Goal: Information Seeking & Learning: Learn about a topic

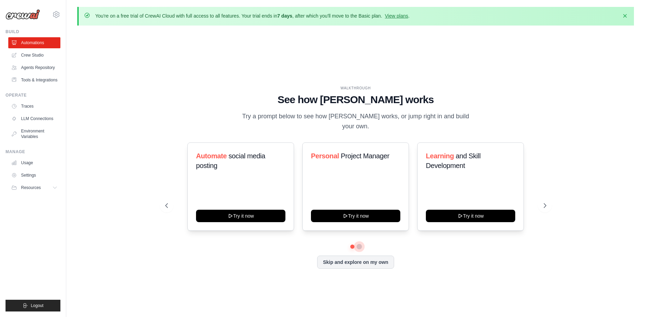
click at [359, 244] on button at bounding box center [360, 247] width 6 height 6
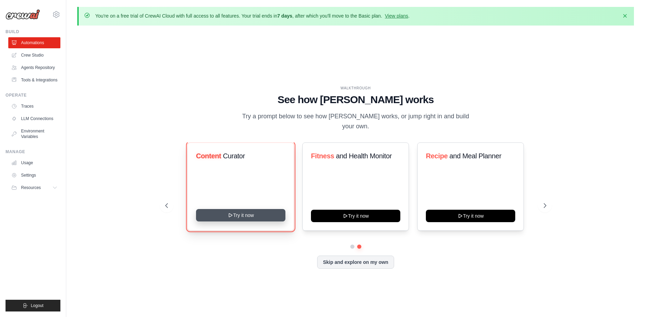
click at [257, 213] on button "Try it now" at bounding box center [240, 215] width 89 height 12
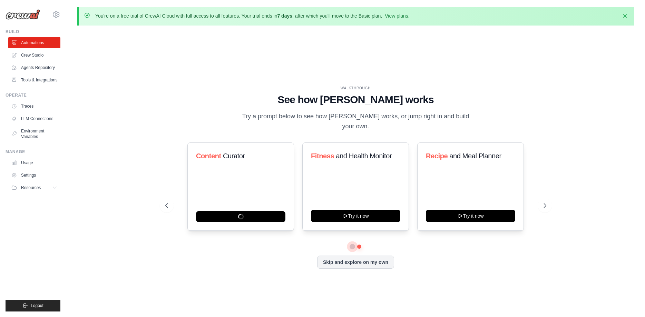
click at [354, 244] on button at bounding box center [352, 246] width 5 height 5
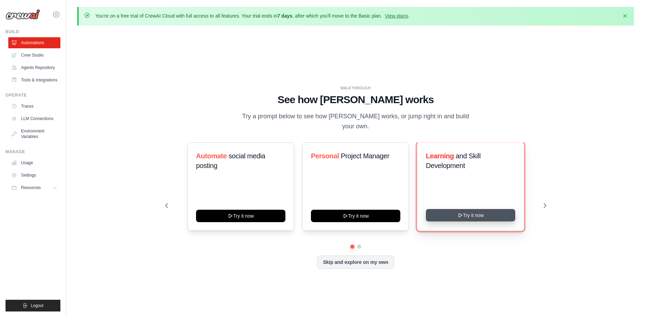
click at [458, 213] on icon at bounding box center [461, 216] width 6 height 6
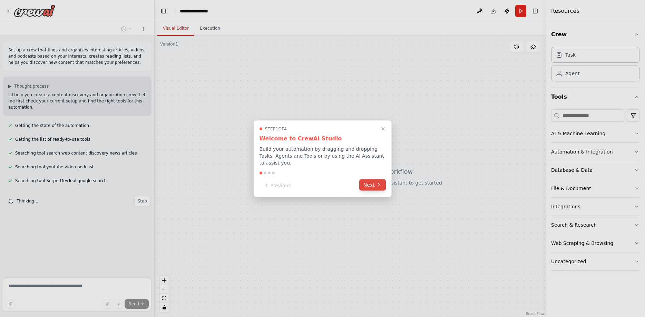
click at [373, 181] on button "Next" at bounding box center [372, 184] width 27 height 11
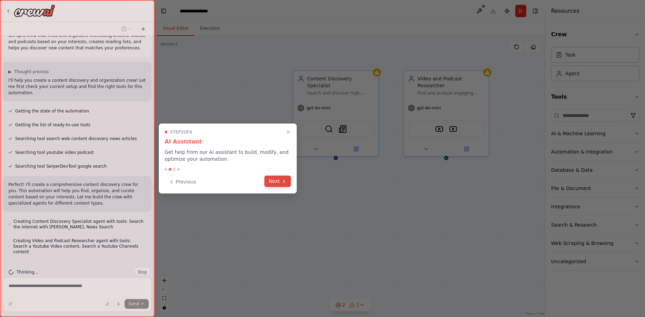
scroll to position [34, 0]
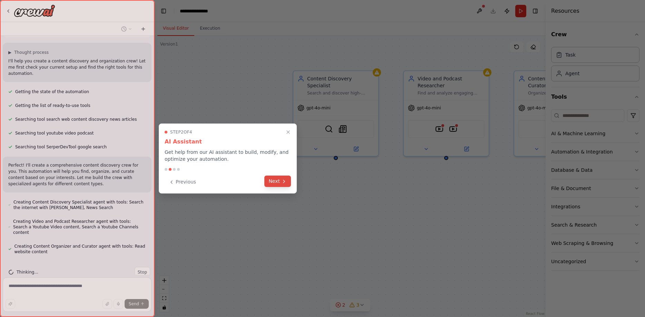
click at [281, 181] on button "Next" at bounding box center [277, 181] width 27 height 11
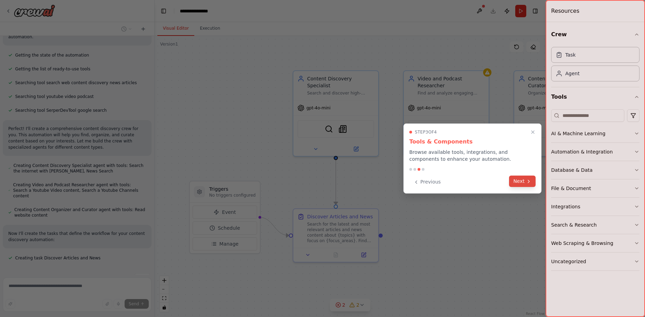
scroll to position [77, 0]
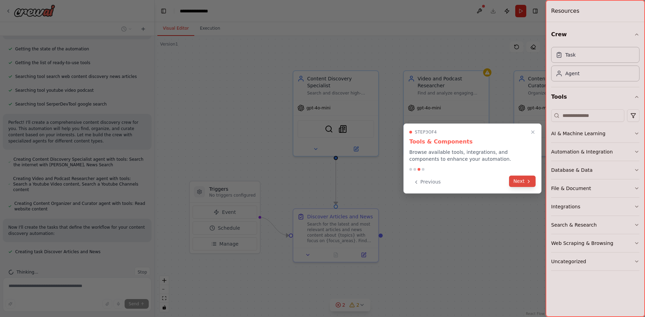
click at [518, 182] on button "Next" at bounding box center [522, 181] width 27 height 11
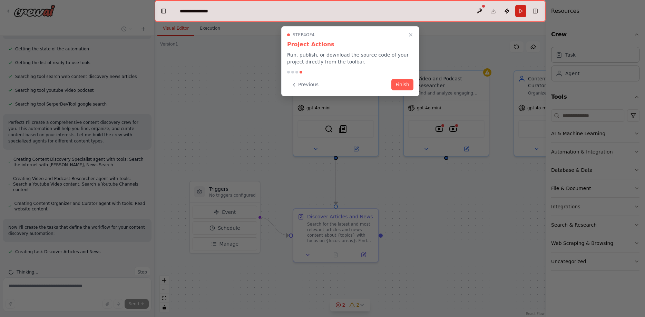
scroll to position [90, 0]
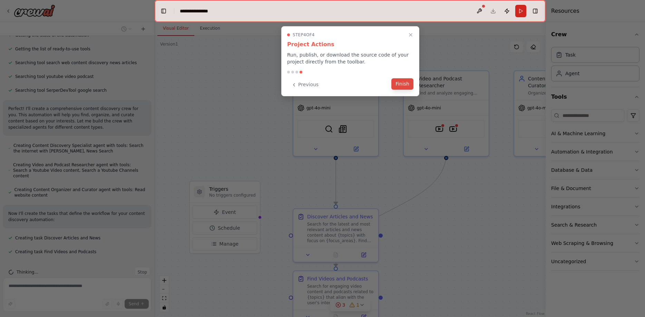
click at [400, 87] on button "Finish" at bounding box center [403, 83] width 22 height 11
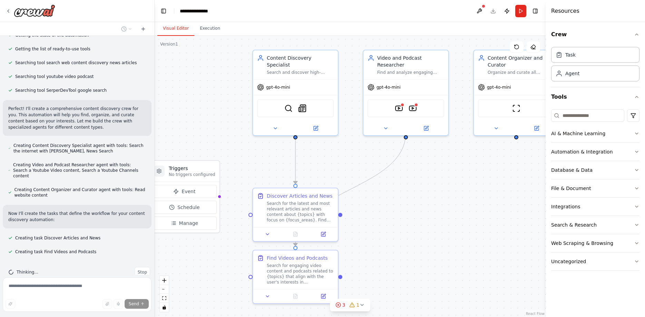
drag, startPoint x: 515, startPoint y: 202, endPoint x: 468, endPoint y: 167, distance: 58.7
click at [468, 167] on div ".deletable-edge-delete-btn { width: 20px; height: 20px; border: 0px solid #ffff…" at bounding box center [350, 176] width 391 height 281
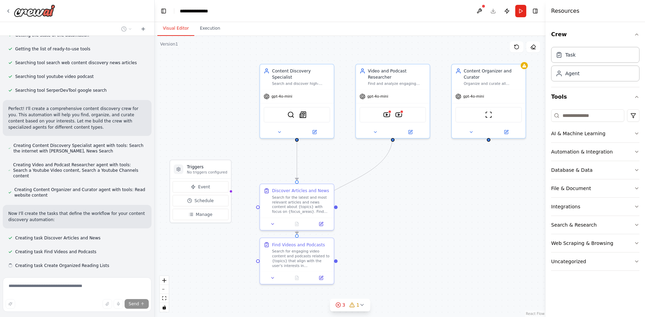
scroll to position [104, 0]
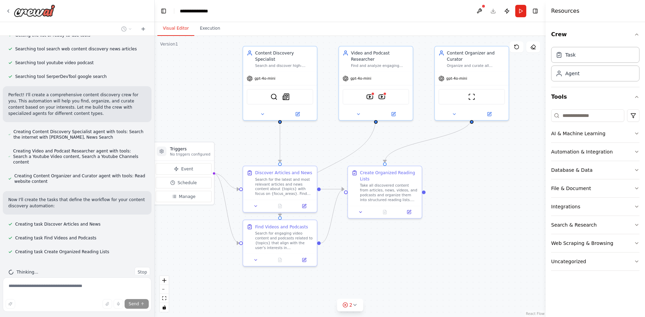
drag, startPoint x: 507, startPoint y: 159, endPoint x: 474, endPoint y: 152, distance: 33.4
click at [474, 152] on div ".deletable-edge-delete-btn { width: 20px; height: 20px; border: 0px solid #ffff…" at bounding box center [350, 176] width 391 height 281
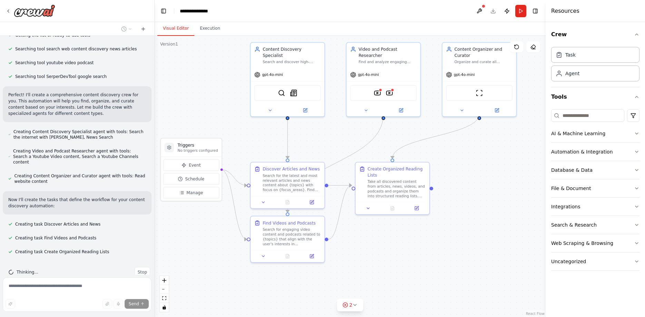
scroll to position [118, 0]
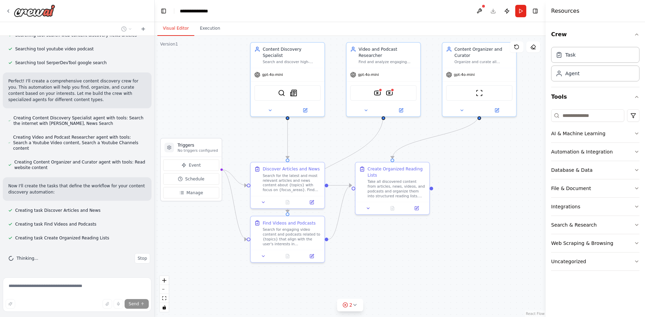
drag, startPoint x: 474, startPoint y: 152, endPoint x: 482, endPoint y: 148, distance: 9.4
click at [482, 148] on div ".deletable-edge-delete-btn { width: 20px; height: 20px; border: 0px solid #ffff…" at bounding box center [350, 176] width 391 height 281
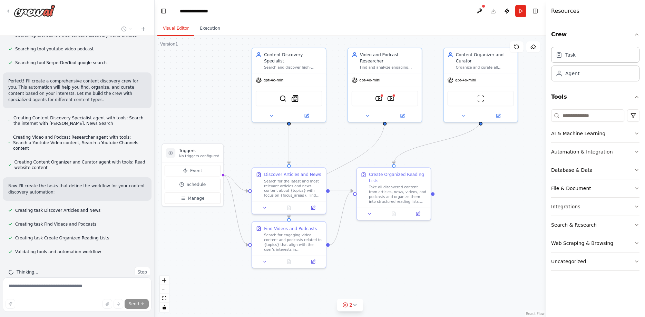
drag, startPoint x: 212, startPoint y: 108, endPoint x: 213, endPoint y: 114, distance: 6.3
click at [213, 114] on div ".deletable-edge-delete-btn { width: 20px; height: 20px; border: 0px solid #ffff…" at bounding box center [350, 176] width 391 height 281
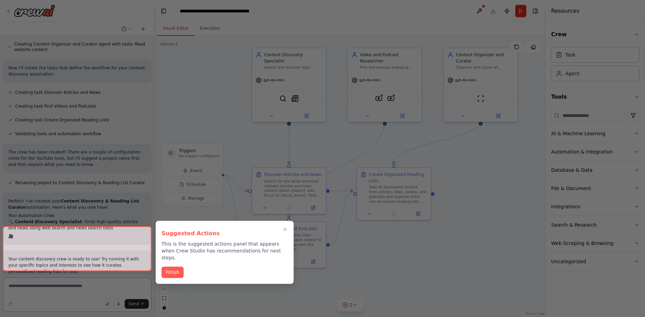
scroll to position [284, 0]
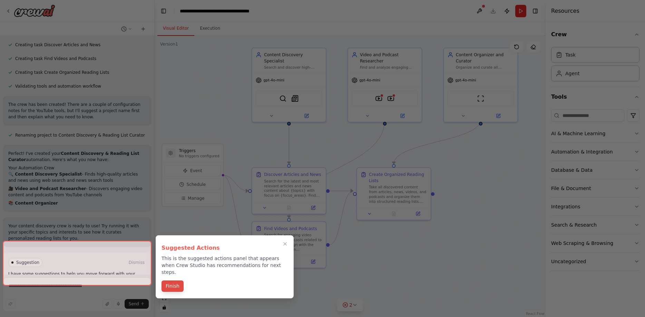
click at [166, 281] on button "Finish" at bounding box center [173, 286] width 22 height 11
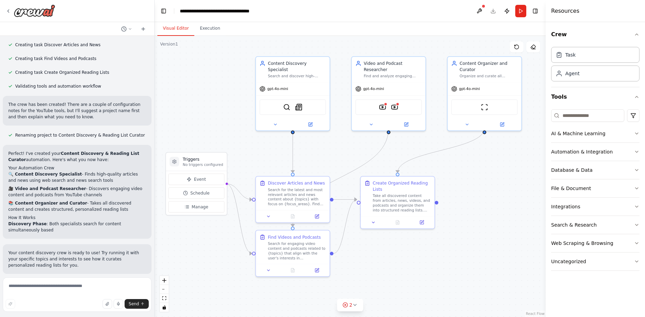
drag, startPoint x: 186, startPoint y: 238, endPoint x: 190, endPoint y: 247, distance: 9.4
click at [190, 247] on div ".deletable-edge-delete-btn { width: 20px; height: 20px; border: 0px solid #ffff…" at bounding box center [350, 176] width 391 height 281
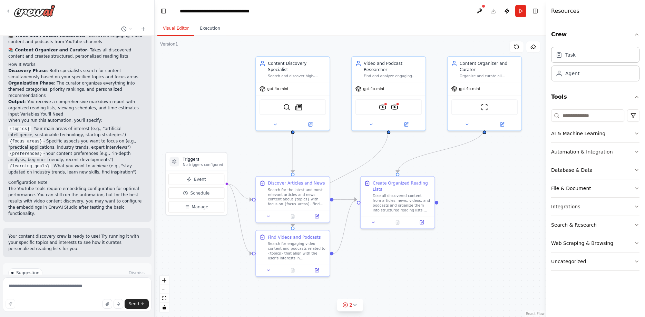
scroll to position [450, 0]
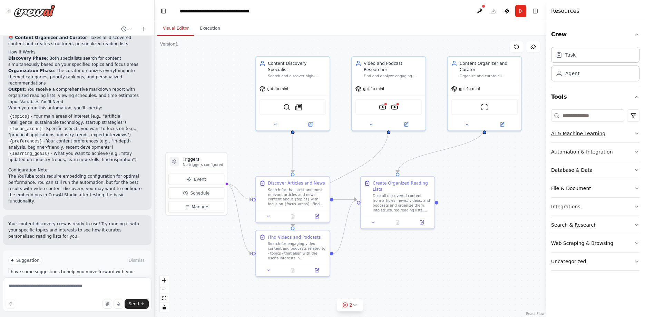
click at [636, 136] on button "AI & Machine Learning" at bounding box center [595, 134] width 88 height 18
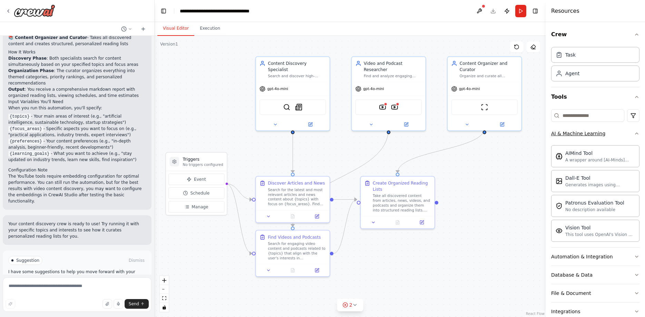
click at [636, 136] on button "AI & Machine Learning" at bounding box center [595, 134] width 88 height 18
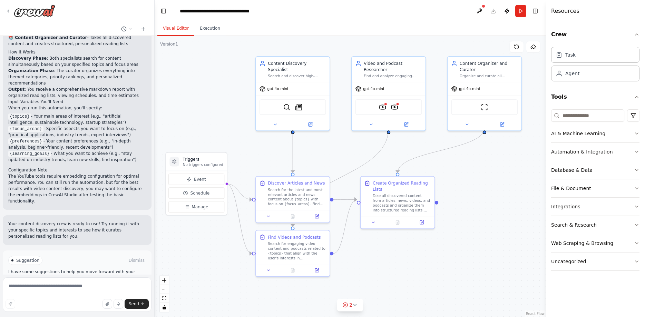
click at [635, 152] on icon "button" at bounding box center [637, 152] width 6 height 6
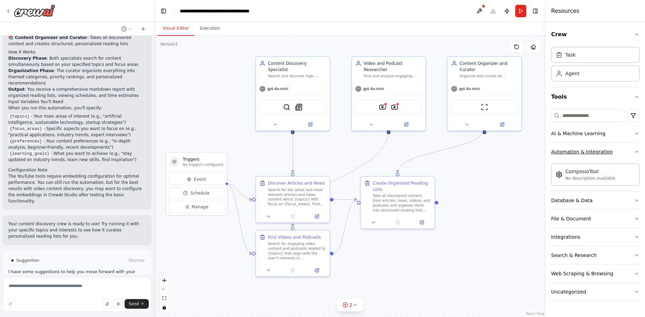
click at [635, 152] on icon "button" at bounding box center [637, 152] width 6 height 6
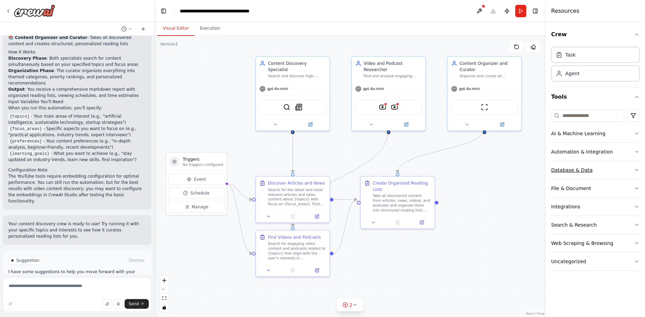
click at [639, 167] on button "Database & Data" at bounding box center [595, 170] width 88 height 18
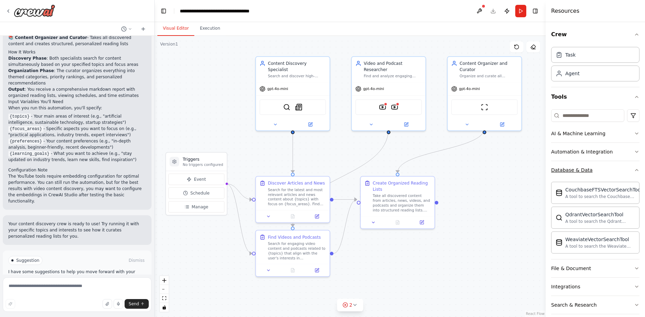
click at [639, 167] on button "Database & Data" at bounding box center [595, 170] width 88 height 18
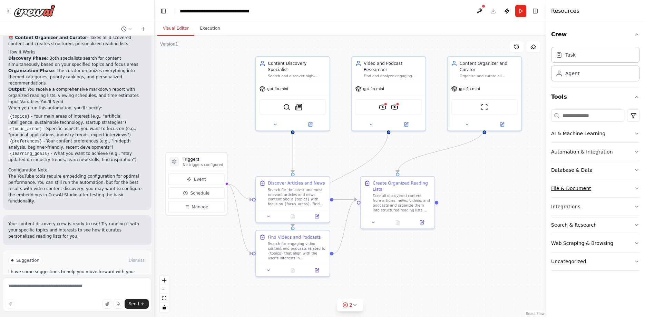
click at [638, 184] on button "File & Document" at bounding box center [595, 189] width 88 height 18
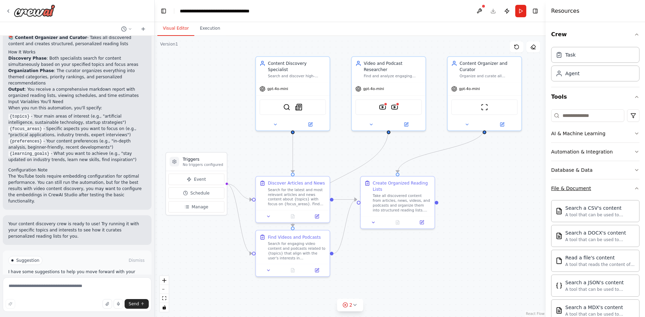
click at [638, 184] on button "File & Document" at bounding box center [595, 189] width 88 height 18
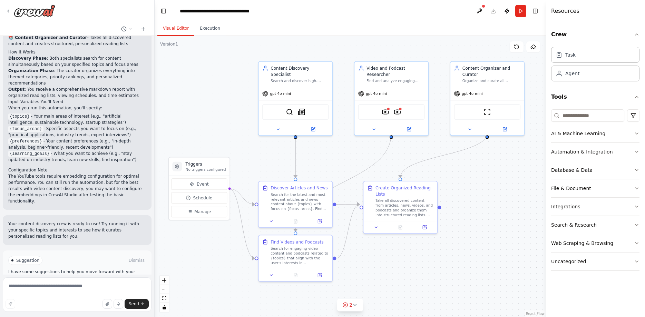
drag, startPoint x: 497, startPoint y: 166, endPoint x: 500, endPoint y: 169, distance: 4.4
click at [500, 169] on div ".deletable-edge-delete-btn { width: 20px; height: 20px; border: 0px solid #ffff…" at bounding box center [350, 176] width 391 height 281
click at [201, 33] on button "Execution" at bounding box center [209, 28] width 31 height 15
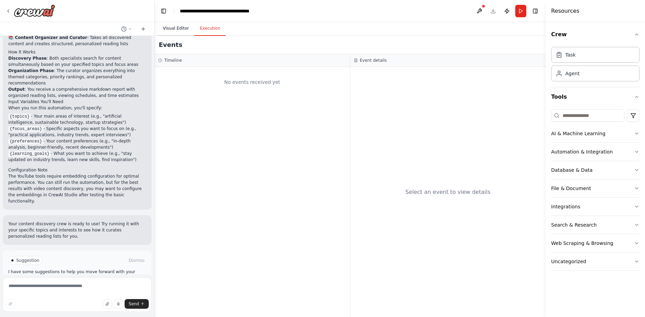
click at [179, 32] on button "Visual Editor" at bounding box center [175, 28] width 37 height 15
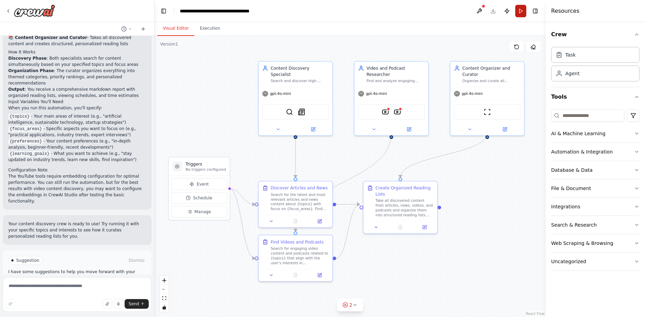
click at [515, 9] on button "Run" at bounding box center [520, 11] width 11 height 12
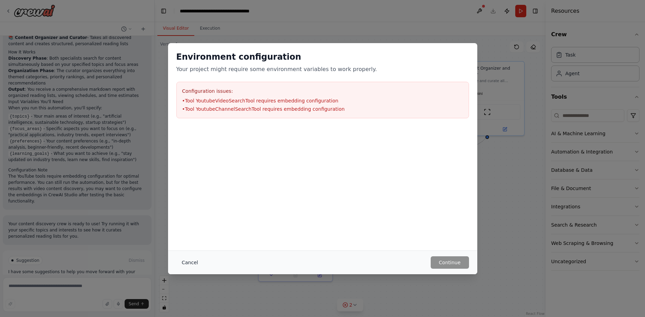
click at [185, 260] on button "Cancel" at bounding box center [189, 263] width 27 height 12
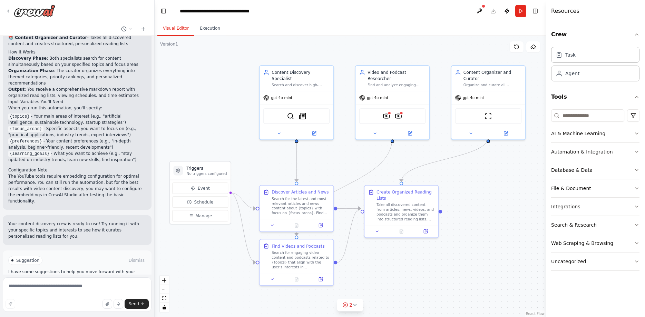
drag, startPoint x: 215, startPoint y: 86, endPoint x: 216, endPoint y: 90, distance: 4.3
click at [216, 90] on div ".deletable-edge-delete-btn { width: 20px; height: 20px; border: 0px solid #ffff…" at bounding box center [350, 176] width 391 height 281
click at [404, 90] on div "gpt-4o-mini" at bounding box center [393, 96] width 74 height 13
click at [423, 59] on icon at bounding box center [424, 58] width 3 height 4
click at [414, 60] on button "Confirm" at bounding box center [404, 58] width 25 height 8
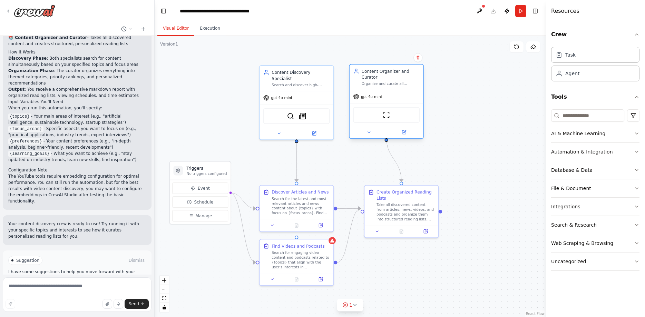
drag, startPoint x: 493, startPoint y: 72, endPoint x: 390, endPoint y: 70, distance: 102.2
click at [390, 70] on div "Content Organizer and Curator" at bounding box center [391, 74] width 58 height 12
click at [517, 11] on button "Run" at bounding box center [520, 11] width 11 height 12
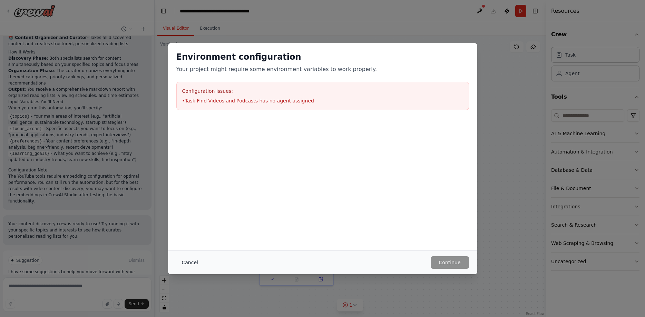
click at [184, 265] on button "Cancel" at bounding box center [189, 263] width 27 height 12
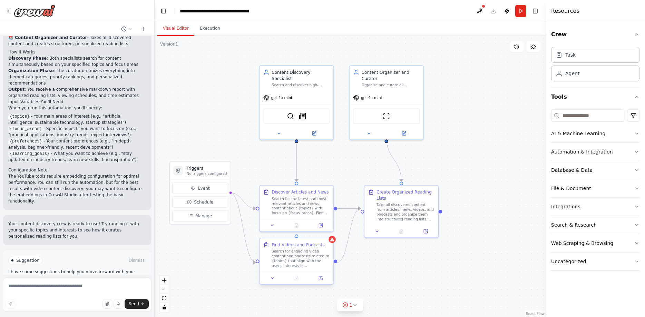
click at [298, 244] on div "Find Videos and Podcasts" at bounding box center [298, 245] width 53 height 6
click at [328, 234] on icon at bounding box center [328, 232] width 3 height 4
click at [331, 232] on button at bounding box center [328, 232] width 9 height 9
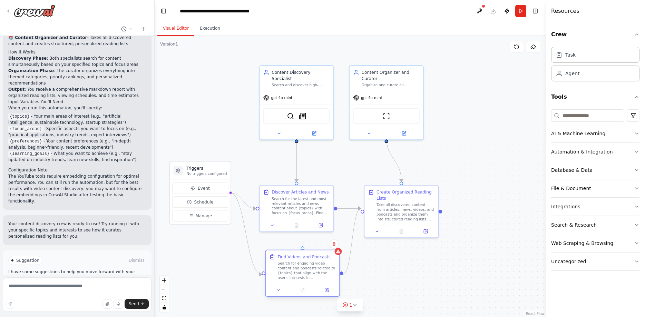
drag, startPoint x: 323, startPoint y: 245, endPoint x: 337, endPoint y: 258, distance: 19.3
click at [336, 258] on div "Find Videos and Podcasts" at bounding box center [307, 257] width 58 height 6
click at [340, 247] on button at bounding box center [340, 244] width 9 height 9
click at [327, 246] on button "Confirm" at bounding box center [320, 244] width 25 height 8
click at [518, 11] on button "Run" at bounding box center [520, 11] width 11 height 12
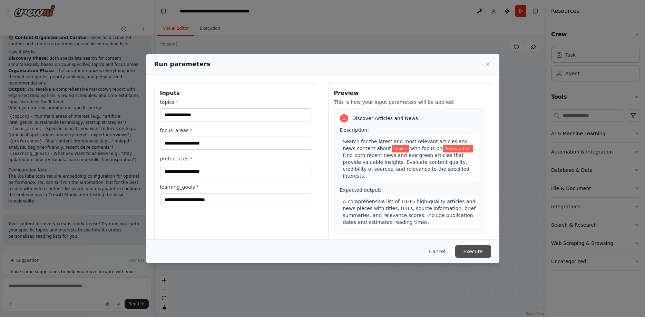
click at [469, 253] on button "Execute" at bounding box center [473, 251] width 36 height 12
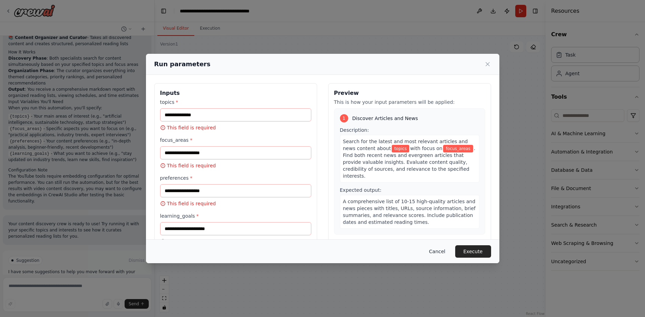
click at [441, 253] on button "Cancel" at bounding box center [437, 251] width 27 height 12
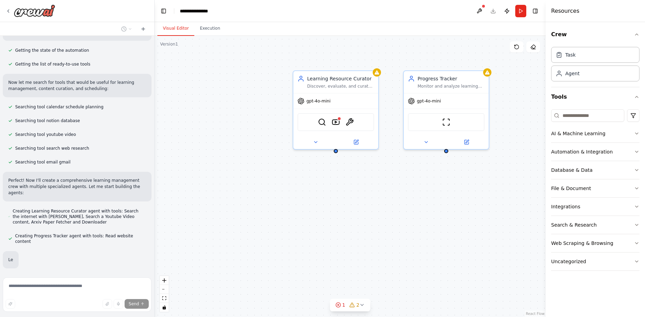
scroll to position [102, 0]
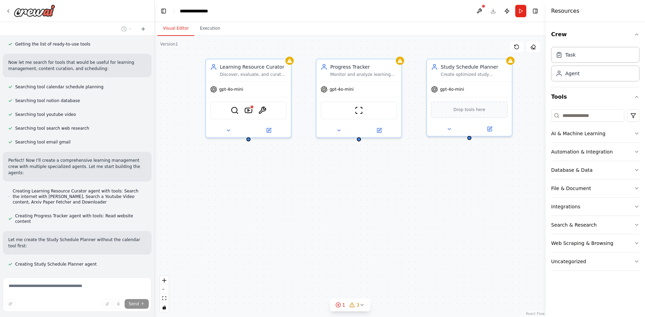
drag, startPoint x: 526, startPoint y: 160, endPoint x: 439, endPoint y: 148, distance: 87.4
click at [439, 148] on div "Learning Resource Curator Discover, evaluate, and curate personalized learning …" at bounding box center [350, 176] width 391 height 281
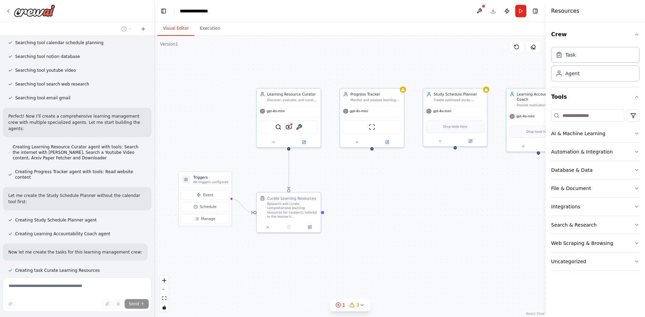
scroll to position [152, 0]
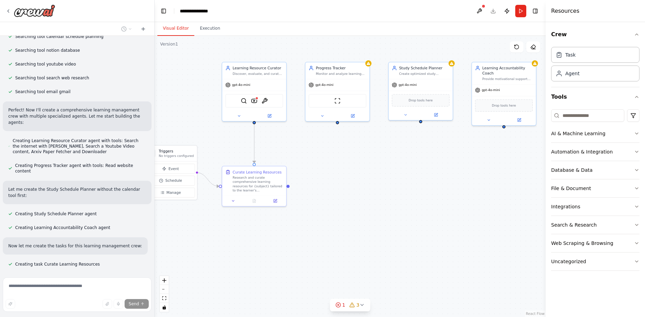
drag, startPoint x: 436, startPoint y: 190, endPoint x: 404, endPoint y: 167, distance: 39.1
click at [404, 166] on div ".deletable-edge-delete-btn { width: 20px; height: 20px; border: 0px solid #ffff…" at bounding box center [350, 176] width 391 height 281
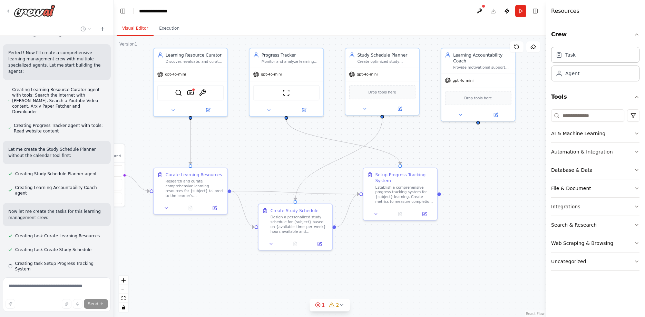
scroll to position [234, 0]
drag, startPoint x: 154, startPoint y: 235, endPoint x: 111, endPoint y: 239, distance: 42.9
click at [111, 239] on div "Build a crew that curates personalized learning resources, tracks your progress…" at bounding box center [322, 158] width 645 height 317
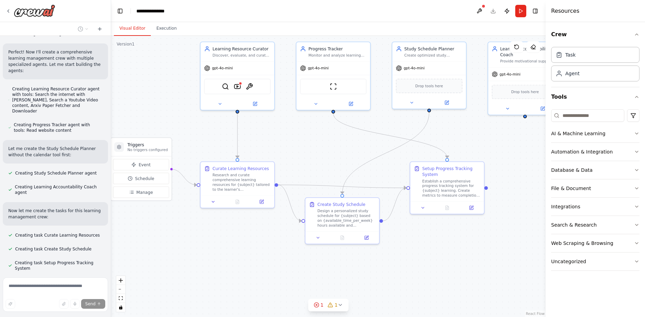
drag, startPoint x: 197, startPoint y: 237, endPoint x: 240, endPoint y: 231, distance: 43.9
click at [240, 231] on div ".deletable-edge-delete-btn { width: 20px; height: 20px; border: 0px solid #ffff…" at bounding box center [328, 176] width 435 height 281
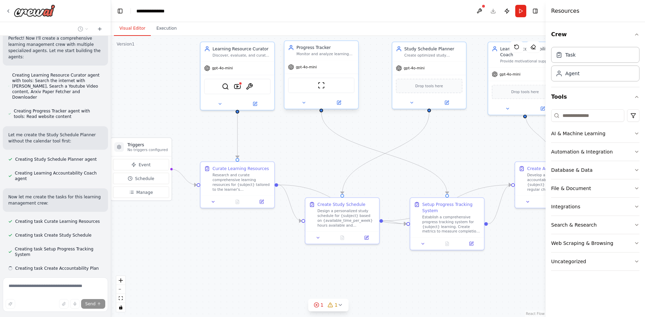
drag, startPoint x: 361, startPoint y: 51, endPoint x: 346, endPoint y: 54, distance: 15.4
click at [346, 54] on div "Progress Tracker Monitor and analyze learning progress for {subject}, track com…" at bounding box center [326, 51] width 58 height 12
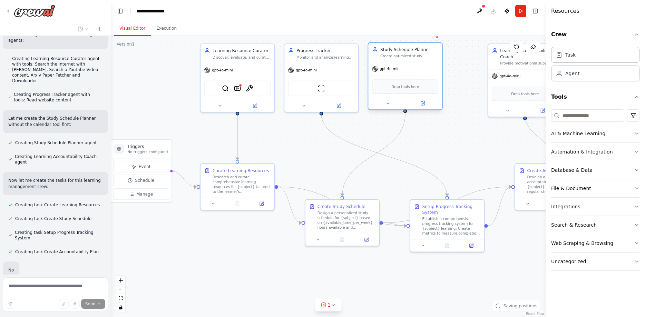
scroll to position [284, 0]
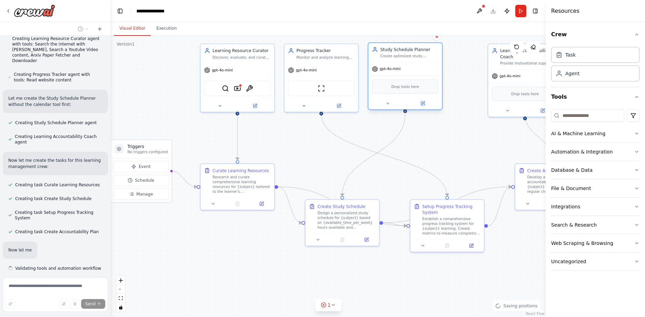
drag, startPoint x: 405, startPoint y: 50, endPoint x: 396, endPoint y: 52, distance: 9.5
click at [396, 52] on div "Study Schedule Planner" at bounding box center [409, 50] width 58 height 6
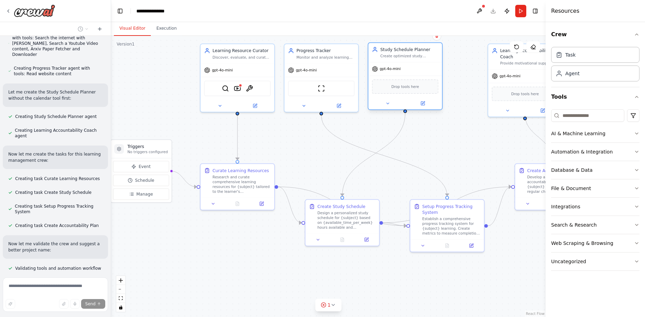
drag, startPoint x: 425, startPoint y: 54, endPoint x: 403, endPoint y: 55, distance: 22.1
click at [403, 55] on div "Study Schedule Planner Create optimized study schedules for {subject} based on …" at bounding box center [409, 53] width 58 height 12
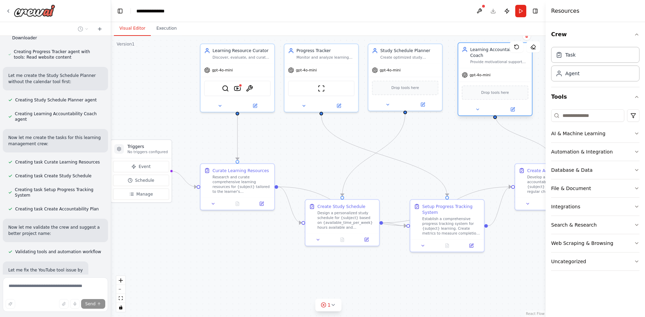
drag, startPoint x: 501, startPoint y: 51, endPoint x: 468, endPoint y: 52, distance: 33.2
click at [468, 52] on div "Learning Accountability Coach Provide motivational support and accountability f…" at bounding box center [495, 56] width 67 height 18
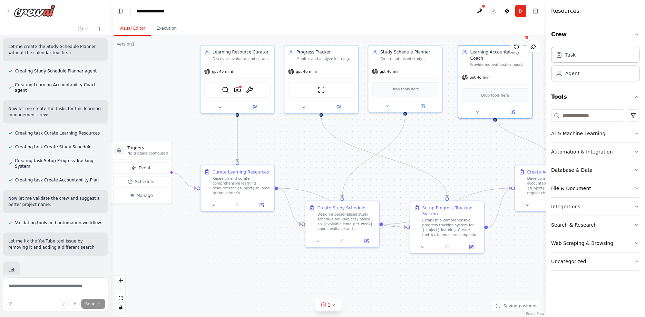
scroll to position [356, 0]
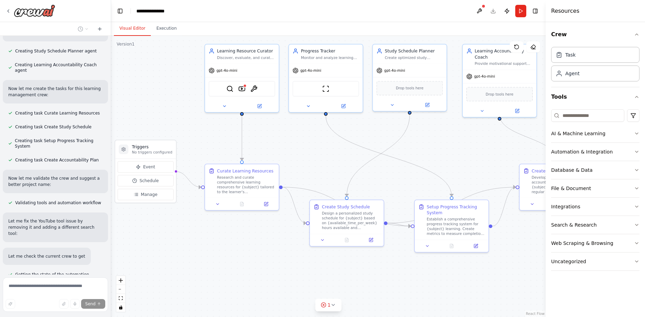
drag, startPoint x: 509, startPoint y: 259, endPoint x: 514, endPoint y: 258, distance: 4.6
click at [514, 258] on div ".deletable-edge-delete-btn { width: 20px; height: 20px; border: 0px solid #ffff…" at bounding box center [328, 176] width 435 height 281
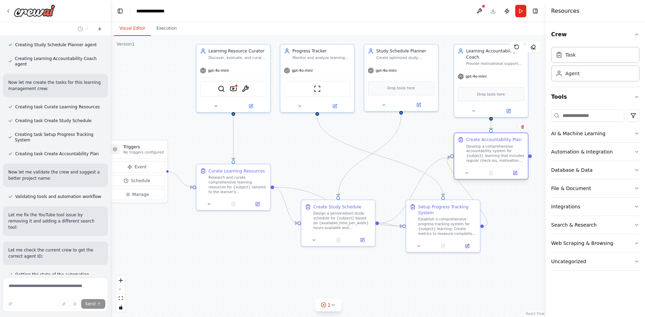
drag, startPoint x: 537, startPoint y: 167, endPoint x: 474, endPoint y: 139, distance: 68.5
click at [474, 139] on div "Create Accountability Plan" at bounding box center [493, 140] width 55 height 6
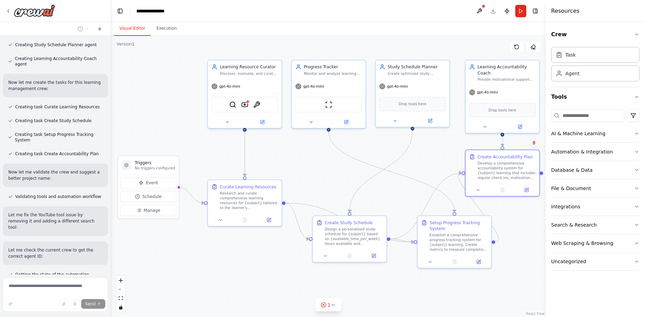
scroll to position [399, 0]
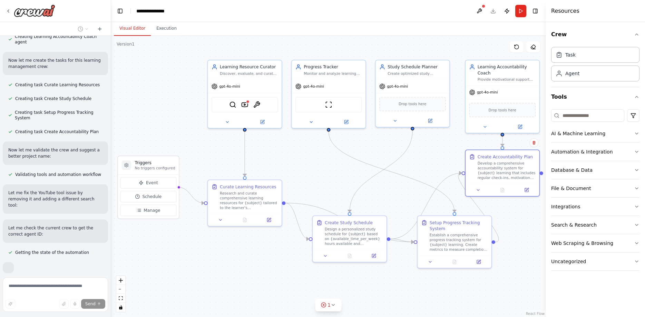
drag, startPoint x: 504, startPoint y: 273, endPoint x: 515, endPoint y: 289, distance: 19.5
click at [515, 289] on div ".deletable-edge-delete-btn { width: 20px; height: 20px; border: 0px solid #ffff…" at bounding box center [328, 176] width 435 height 281
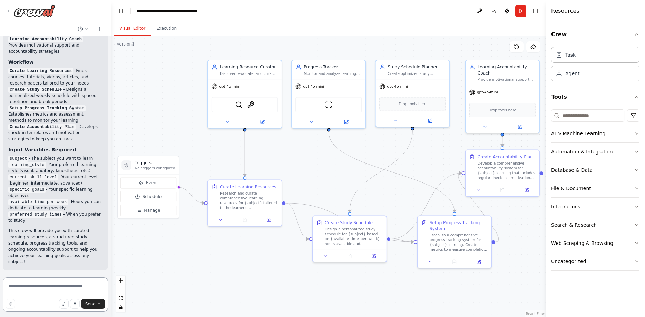
scroll to position [873, 0]
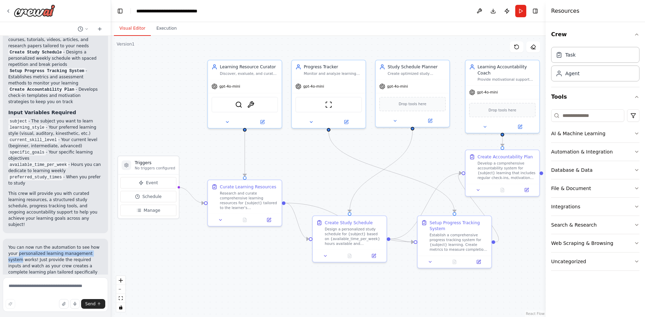
drag, startPoint x: 87, startPoint y: 188, endPoint x: 9, endPoint y: 188, distance: 77.3
click at [9, 244] on p "You can now run the automation to see how your personalized learning management…" at bounding box center [55, 262] width 94 height 37
copy p "personalized learning management system"
click at [23, 244] on p "You can now run the automation to see how your personalized learning management…" at bounding box center [55, 262] width 94 height 37
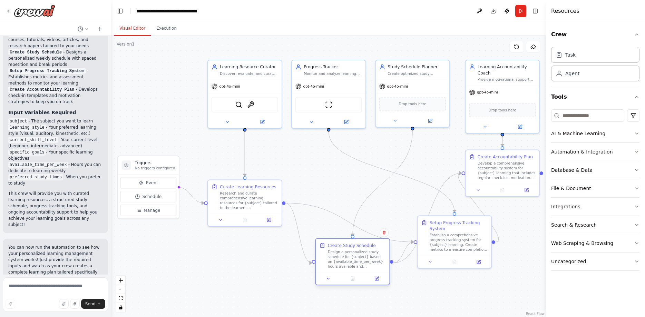
drag, startPoint x: 344, startPoint y: 223, endPoint x: 345, endPoint y: 245, distance: 22.8
click at [345, 245] on div "Create Study Schedule" at bounding box center [352, 246] width 48 height 6
drag, startPoint x: 270, startPoint y: 188, endPoint x: 279, endPoint y: 207, distance: 21.3
click at [266, 190] on div "Curate Learning Resources Research and curate comprehensive learning resources …" at bounding box center [261, 196] width 58 height 26
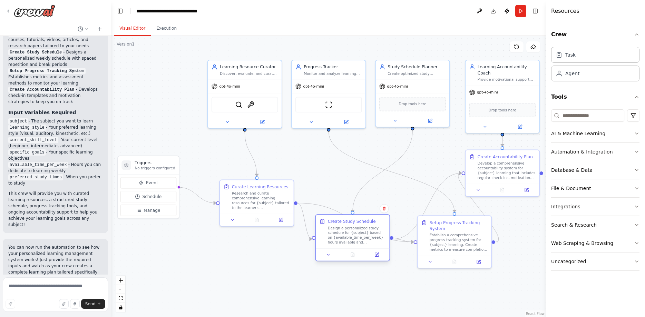
drag, startPoint x: 338, startPoint y: 247, endPoint x: 337, endPoint y: 221, distance: 26.3
click at [337, 221] on div "Create Study Schedule" at bounding box center [352, 222] width 48 height 6
drag, startPoint x: 144, startPoint y: 166, endPoint x: 152, endPoint y: 141, distance: 26.6
click at [152, 141] on div "Triggers No triggers configured" at bounding box center [161, 141] width 40 height 11
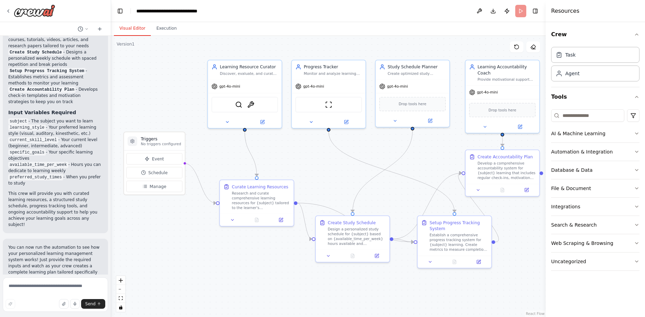
scroll to position [818, 0]
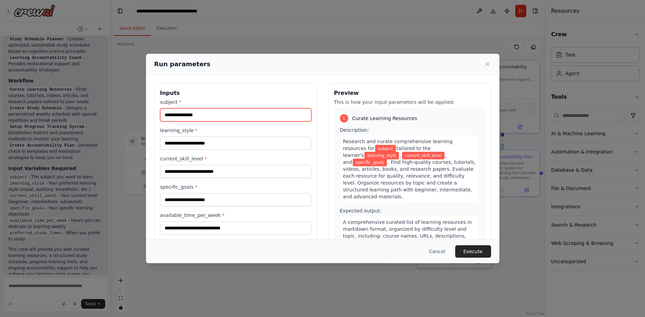
click at [203, 116] on input "subject *" at bounding box center [235, 114] width 151 height 13
type input "**********"
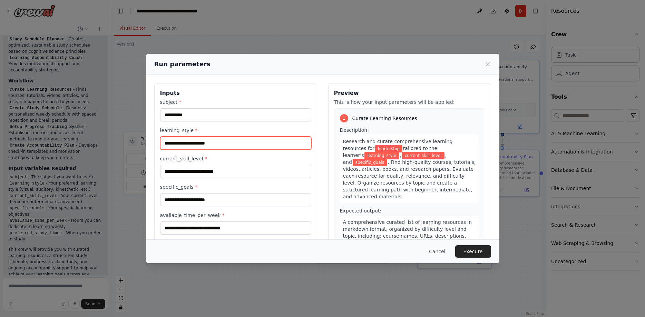
click at [202, 143] on input "learning_style *" at bounding box center [235, 143] width 151 height 13
type input "**********"
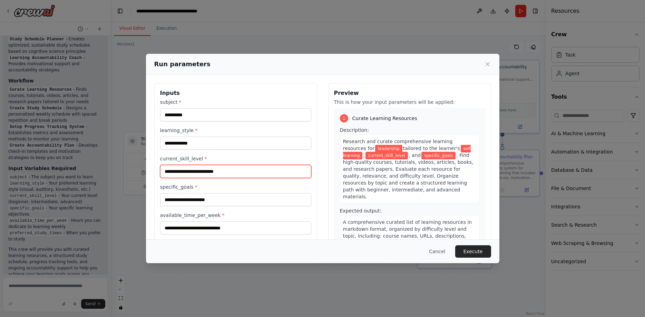
click at [204, 173] on input "current_skill_level *" at bounding box center [235, 171] width 151 height 13
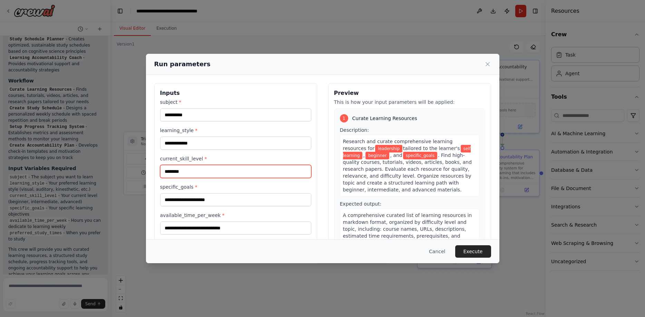
type input "********"
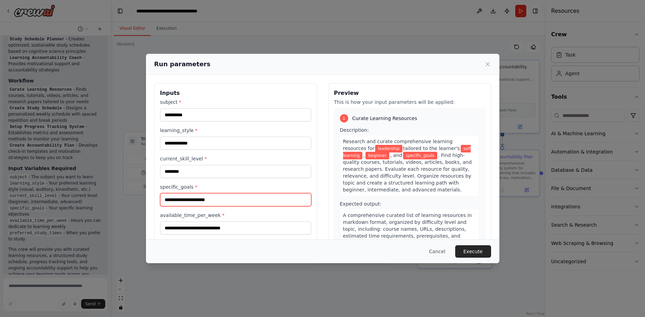
click at [200, 203] on input "specific_goals *" at bounding box center [235, 199] width 151 height 13
type input "******"
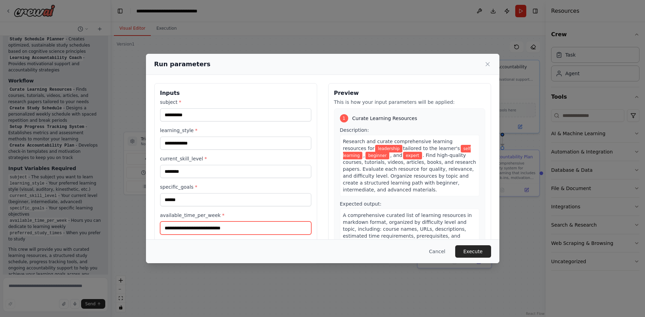
click at [197, 229] on input "available_time_per_week *" at bounding box center [235, 228] width 151 height 13
type input "*****"
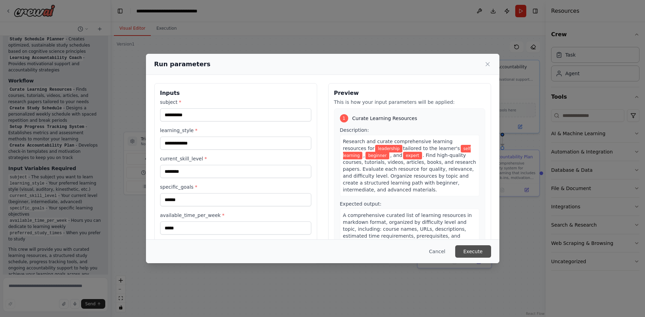
click at [470, 251] on button "Execute" at bounding box center [473, 251] width 36 height 12
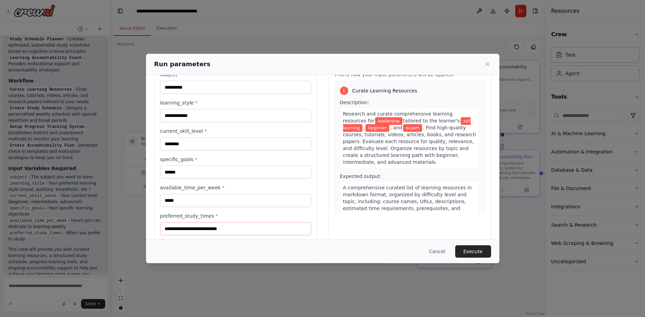
scroll to position [47, 0]
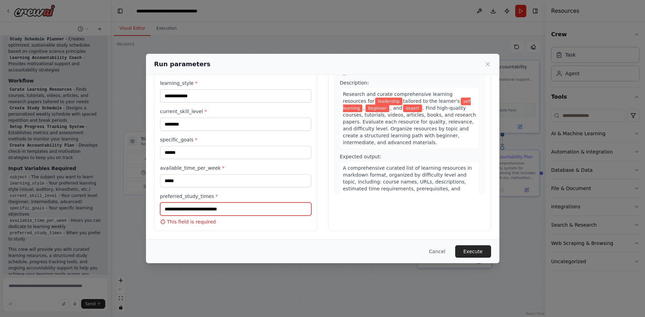
click at [208, 211] on input "preferred_study_times *" at bounding box center [235, 209] width 151 height 13
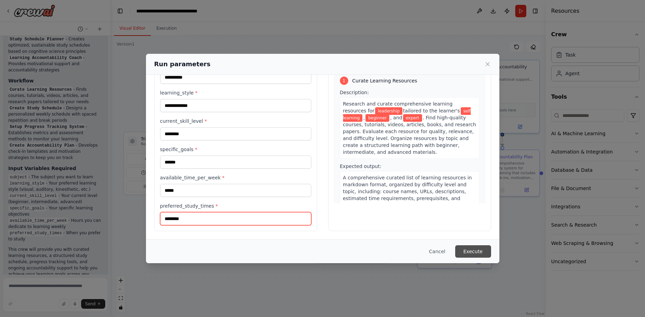
type input "********"
click at [470, 251] on button "Execute" at bounding box center [473, 251] width 36 height 12
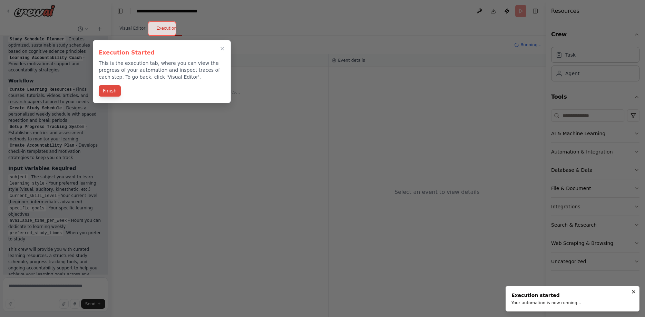
click at [109, 91] on button "Finish" at bounding box center [110, 90] width 22 height 11
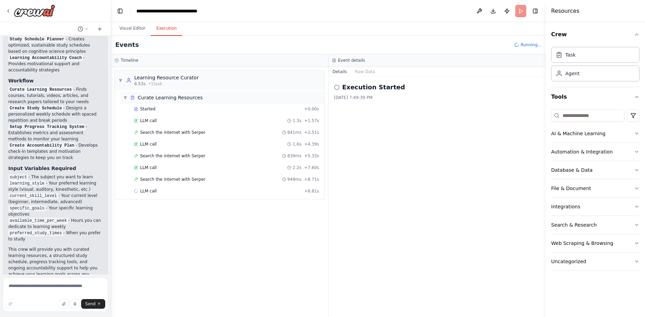
click at [126, 96] on span "▼" at bounding box center [125, 98] width 4 height 6
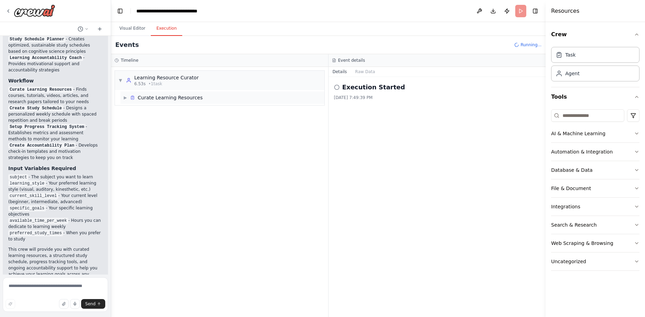
click at [126, 98] on span "▶" at bounding box center [125, 98] width 4 height 6
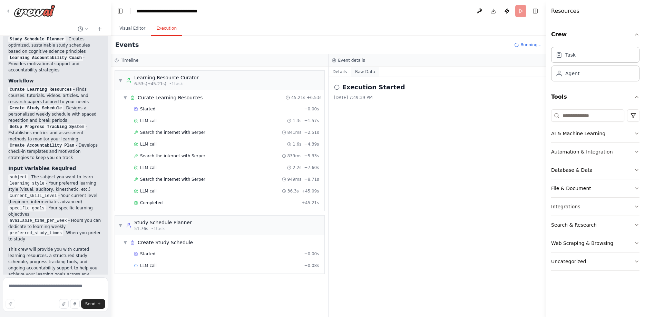
click at [354, 71] on button "Raw Data" at bounding box center [365, 72] width 28 height 10
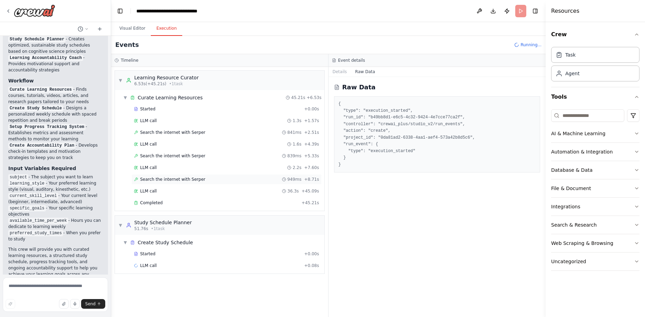
click at [163, 181] on span "Search the internet with Serper" at bounding box center [172, 180] width 65 height 6
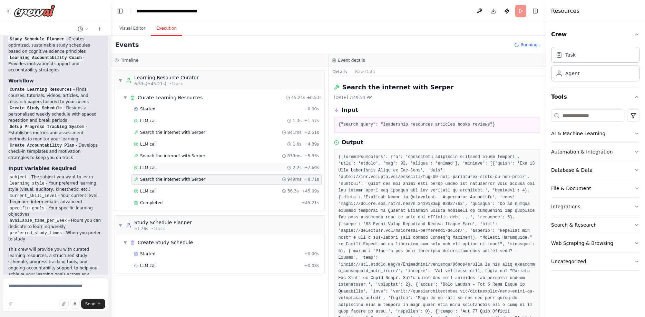
click at [168, 169] on div "LLM call 2.2s + 7.60s" at bounding box center [226, 168] width 185 height 6
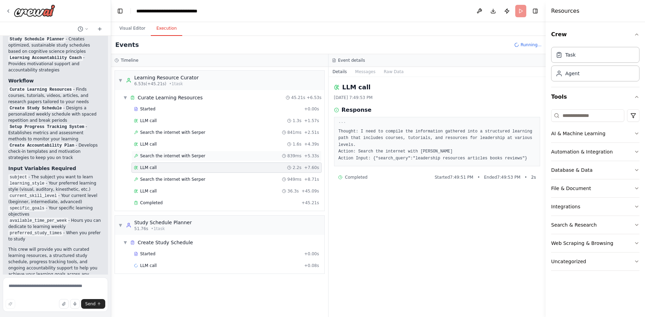
click at [173, 156] on span "Search the internet with Serper" at bounding box center [172, 156] width 65 height 6
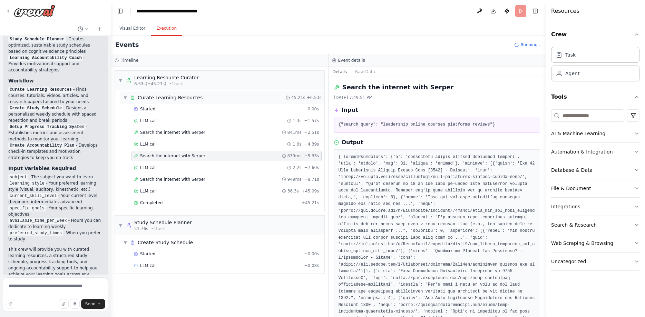
click at [174, 100] on span "Curate Learning Resources" at bounding box center [170, 97] width 65 height 7
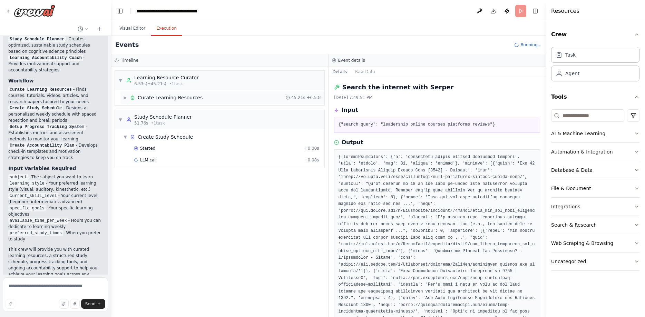
click at [174, 100] on span "Curate Learning Resources" at bounding box center [170, 97] width 65 height 7
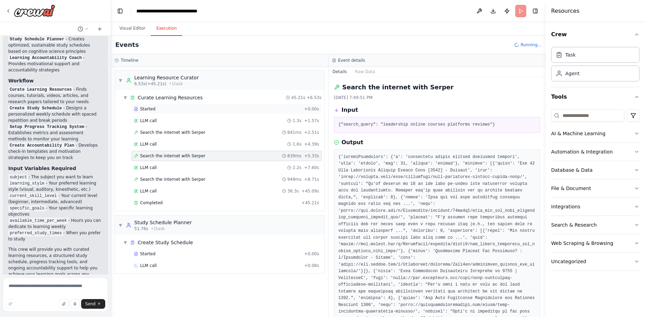
click at [168, 109] on div "Started" at bounding box center [217, 109] width 167 height 6
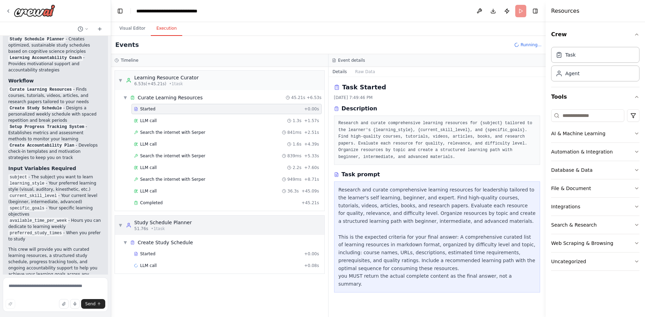
click at [186, 223] on div "▼ Study Schedule Planner 51.76s • 1 task" at bounding box center [220, 225] width 210 height 19
click at [186, 223] on div "▶ Study Schedule Planner 51.76s • 1 task" at bounding box center [220, 225] width 210 height 19
click at [174, 243] on span "Create Study Schedule" at bounding box center [165, 242] width 55 height 7
click at [168, 255] on div "Started" at bounding box center [217, 254] width 167 height 6
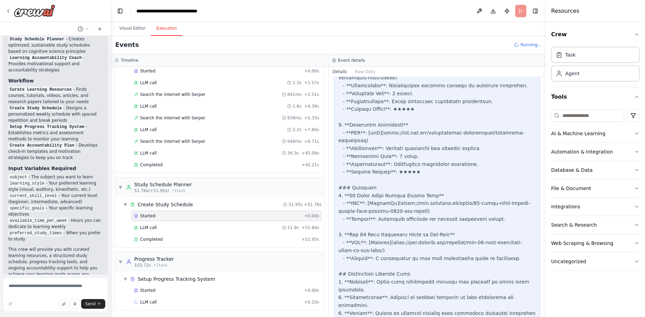
scroll to position [39, 0]
click at [187, 263] on div "▼ Progress Tracker 103.72s • 1 task" at bounding box center [220, 260] width 210 height 19
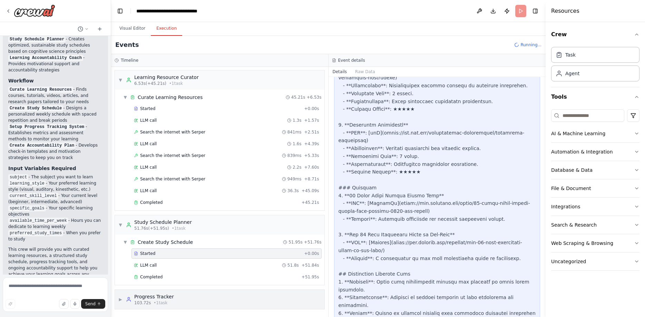
scroll to position [0, 0]
click at [180, 294] on div "▶ Progress Tracker 103.72s • 1 task" at bounding box center [220, 299] width 210 height 19
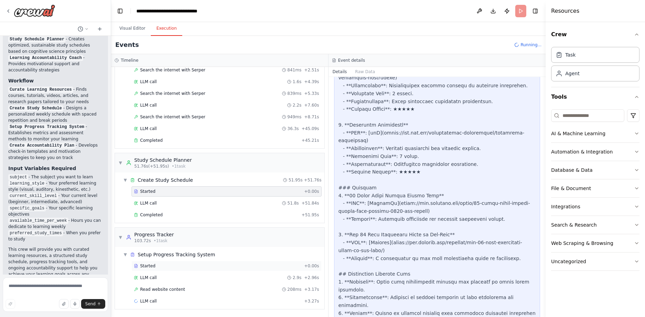
click at [170, 268] on div "Started" at bounding box center [217, 266] width 167 height 6
click at [174, 258] on div "▼ Setup Progress Tracking System" at bounding box center [222, 255] width 204 height 12
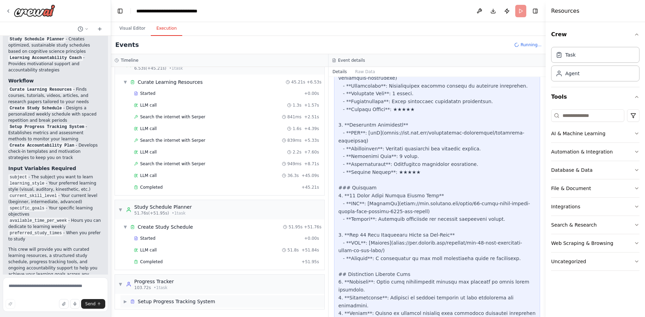
scroll to position [16, 0]
click at [164, 303] on span "Setup Progress Tracking System" at bounding box center [176, 301] width 77 height 7
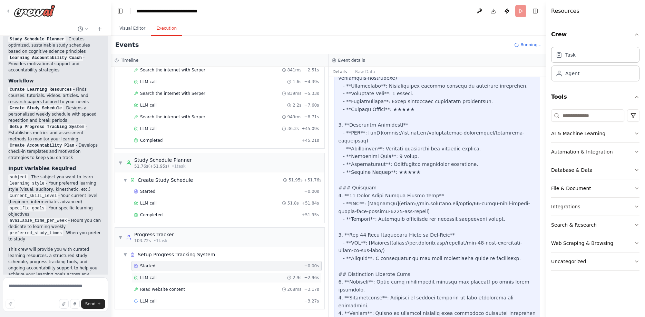
click at [153, 277] on span "LLM call" at bounding box center [148, 278] width 17 height 6
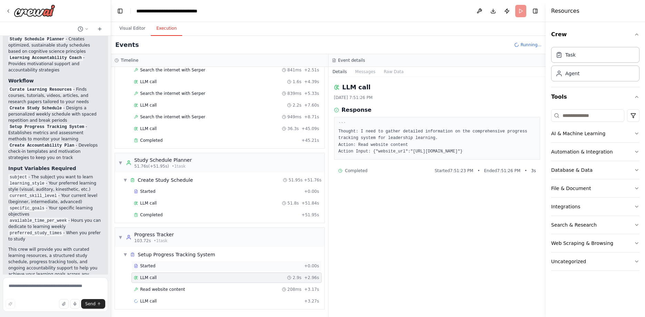
click at [163, 270] on div "Started + 0.00s" at bounding box center [227, 266] width 190 height 10
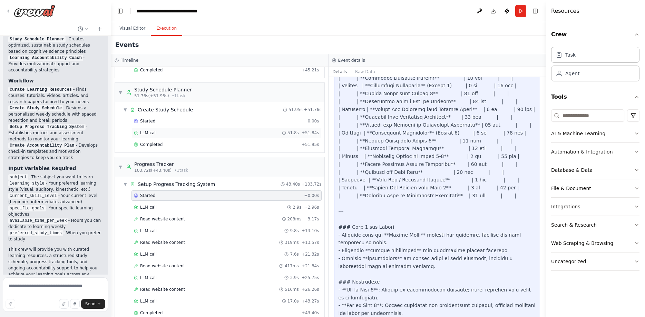
scroll to position [0, 0]
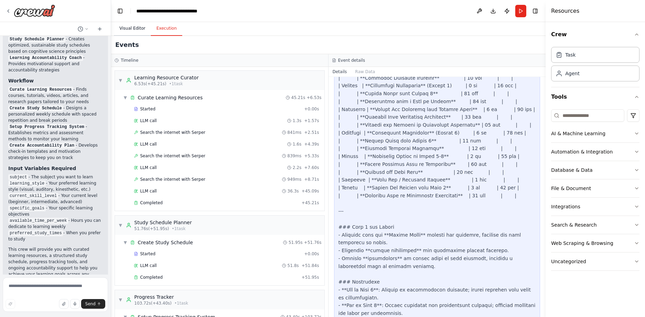
click at [140, 28] on button "Visual Editor" at bounding box center [132, 28] width 37 height 15
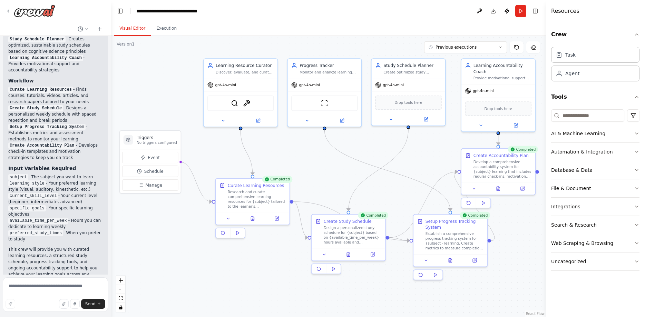
drag, startPoint x: 161, startPoint y: 65, endPoint x: 157, endPoint y: 64, distance: 4.4
click at [157, 64] on div ".deletable-edge-delete-btn { width: 20px; height: 20px; border: 0px solid #ffff…" at bounding box center [328, 176] width 435 height 281
click at [166, 32] on button "Execution" at bounding box center [166, 28] width 31 height 15
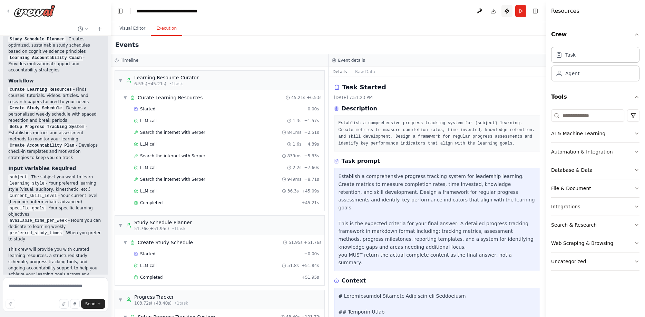
click at [510, 12] on button "Publish" at bounding box center [507, 11] width 11 height 12
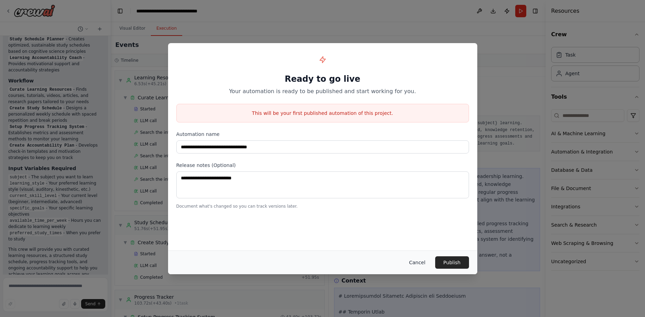
click at [422, 262] on button "Cancel" at bounding box center [417, 263] width 27 height 12
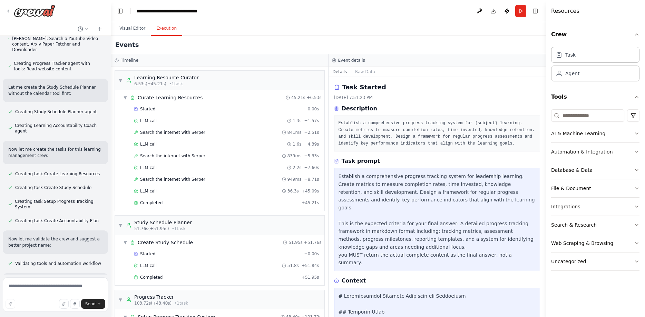
scroll to position [122, 0]
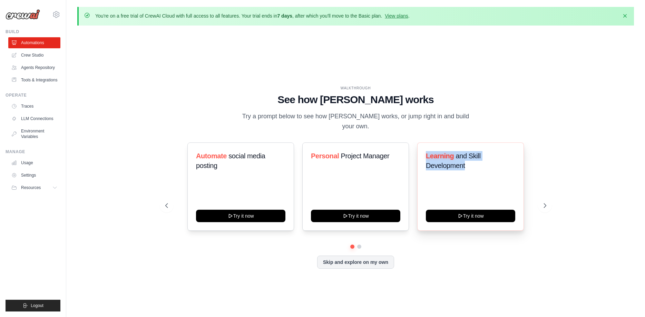
drag, startPoint x: 467, startPoint y: 161, endPoint x: 424, endPoint y: 148, distance: 45.5
click at [424, 148] on div "Learning and Skill Development Try it now" at bounding box center [470, 187] width 107 height 88
copy h3 "Learning and Skill Development"
click at [436, 160] on span "and Skill Development" at bounding box center [453, 160] width 55 height 17
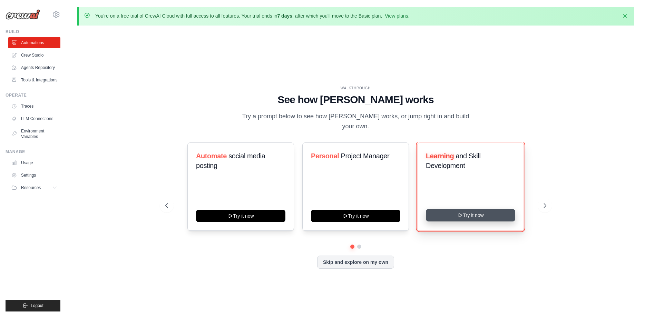
click at [454, 212] on button "Try it now" at bounding box center [470, 215] width 89 height 12
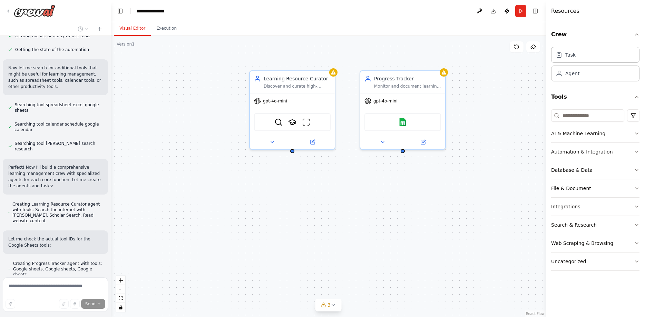
scroll to position [140, 0]
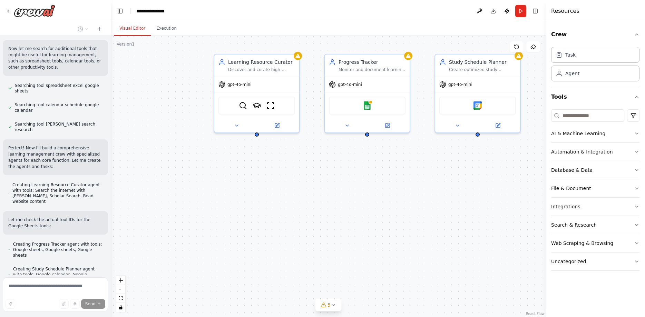
drag, startPoint x: 477, startPoint y: 220, endPoint x: 441, endPoint y: 204, distance: 39.2
click at [441, 204] on div "Learning Resource Curator Discover and curate high-quality learning resources f…" at bounding box center [328, 176] width 435 height 281
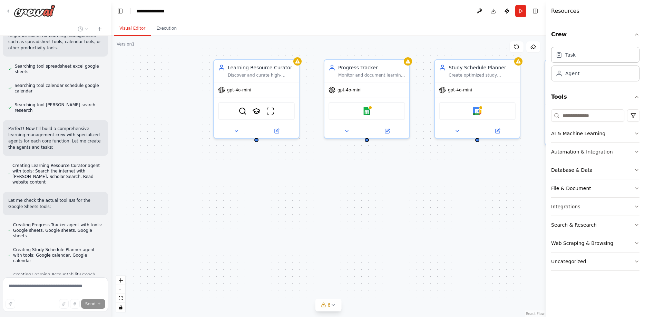
drag, startPoint x: 441, startPoint y: 204, endPoint x: 441, endPoint y: 209, distance: 5.5
click at [441, 209] on div "Learning Resource Curator Discover and curate high-quality learning resources f…" at bounding box center [328, 176] width 435 height 281
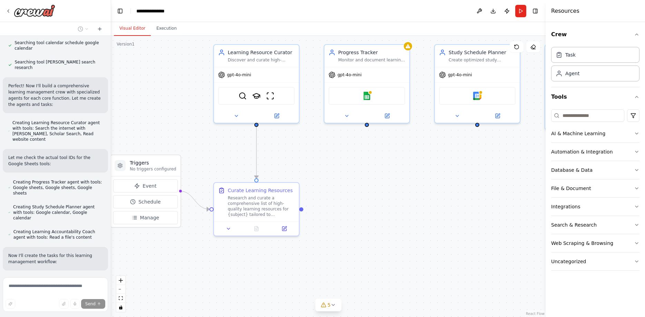
scroll to position [216, 0]
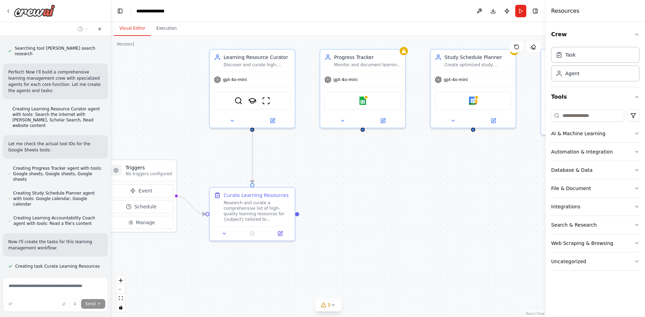
drag, startPoint x: 156, startPoint y: 102, endPoint x: 152, endPoint y: 92, distance: 11.2
click at [152, 92] on div ".deletable-edge-delete-btn { width: 20px; height: 20px; border: 0px solid #ffff…" at bounding box center [328, 176] width 435 height 281
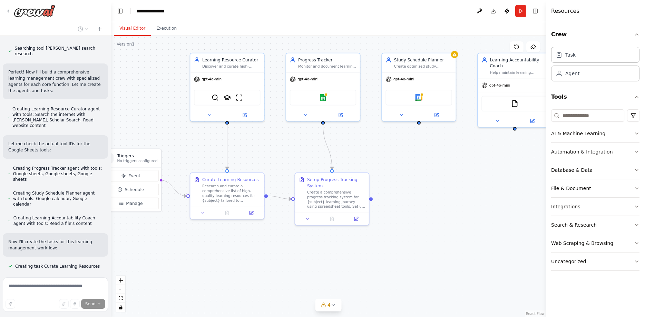
drag, startPoint x: 458, startPoint y: 170, endPoint x: 440, endPoint y: 174, distance: 18.2
click at [440, 174] on div ".deletable-edge-delete-btn { width: 20px; height: 20px; border: 0px solid #ffff…" at bounding box center [328, 176] width 435 height 281
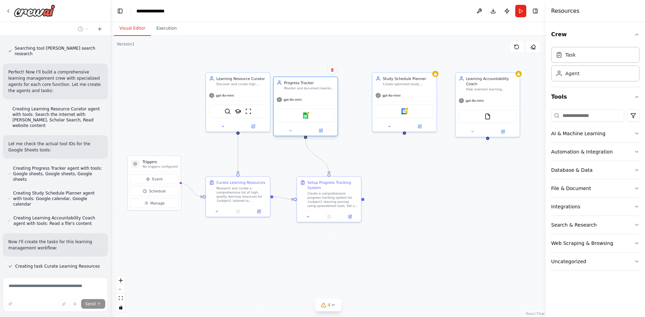
scroll to position [235, 0]
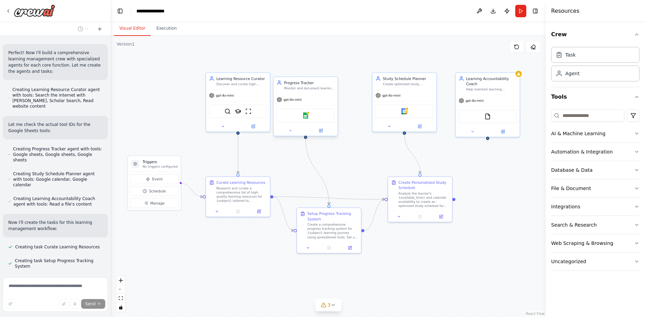
drag, startPoint x: 326, startPoint y: 80, endPoint x: 311, endPoint y: 84, distance: 15.9
click at [311, 84] on div "Progress Tracker Monitor and document learning progress across {subject} course…" at bounding box center [309, 85] width 50 height 10
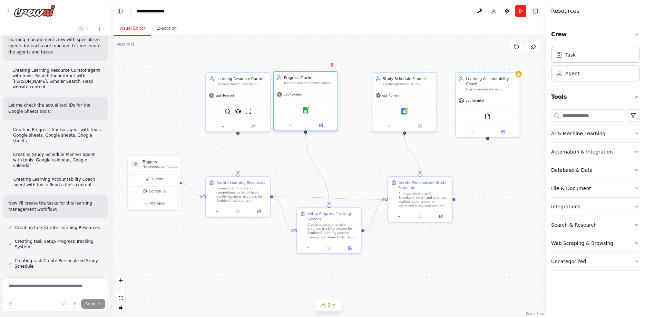
drag, startPoint x: 309, startPoint y: 85, endPoint x: 310, endPoint y: 81, distance: 4.5
click at [310, 81] on div "Progress Tracker Monitor and document learning progress across {subject} course…" at bounding box center [309, 80] width 50 height 10
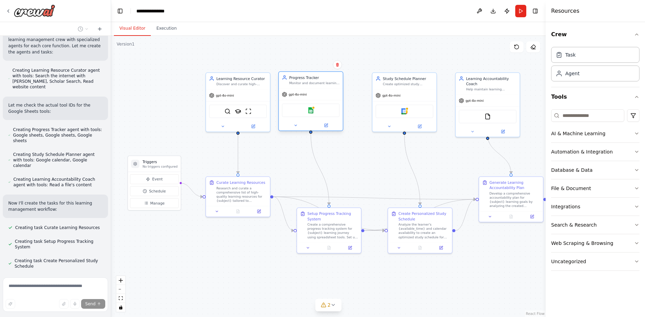
drag, startPoint x: 315, startPoint y: 79, endPoint x: 306, endPoint y: 81, distance: 9.5
click at [306, 81] on div "Progress Tracker Monitor and document learning progress across {subject} course…" at bounding box center [314, 80] width 50 height 10
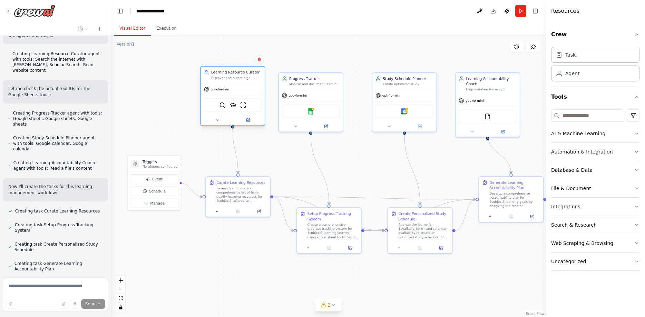
scroll to position [291, 0]
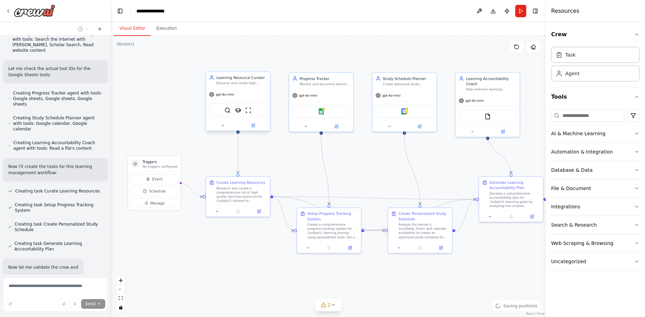
click at [258, 80] on div "Learning Resource Curator Discover and curate high-quality learning resources f…" at bounding box center [241, 80] width 50 height 10
drag, startPoint x: 305, startPoint y: 81, endPoint x: 296, endPoint y: 82, distance: 9.0
click at [296, 82] on div "Monitor and document learning progress across {subject} courses and materials, …" at bounding box center [314, 83] width 50 height 4
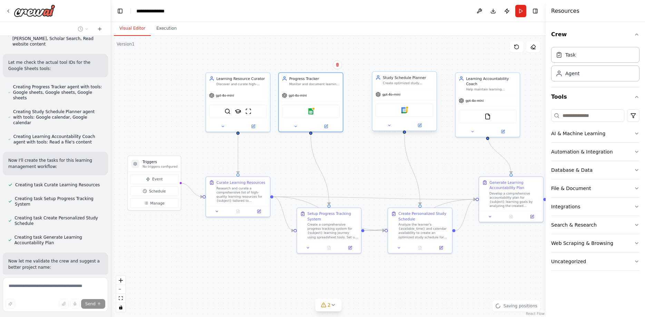
scroll to position [317, 0]
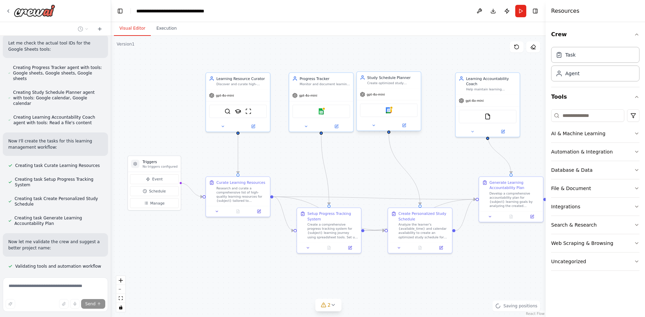
drag, startPoint x: 388, startPoint y: 81, endPoint x: 371, endPoint y: 81, distance: 16.9
click at [371, 81] on div "Study Schedule Planner Create optimized study schedules for {subject} based on …" at bounding box center [392, 80] width 50 height 10
drag, startPoint x: 341, startPoint y: 81, endPoint x: 328, endPoint y: 83, distance: 13.3
click at [328, 83] on div "Progress Tracker Monitor and document learning progress across {subject} course…" at bounding box center [314, 80] width 50 height 10
drag, startPoint x: 370, startPoint y: 82, endPoint x: 364, endPoint y: 83, distance: 5.5
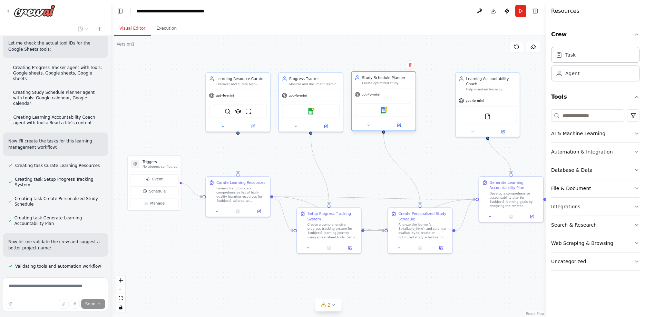
click at [364, 83] on div "Create optimized study schedules for {subject} based on {available_time} and le…" at bounding box center [387, 83] width 50 height 4
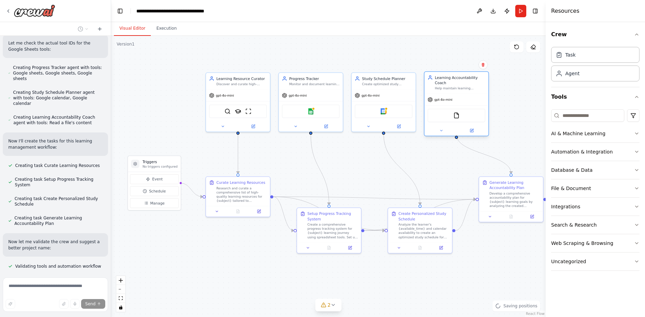
drag, startPoint x: 470, startPoint y: 82, endPoint x: 438, endPoint y: 84, distance: 32.5
click at [438, 86] on div "Help maintain learning motivation and accountability for {subject} by analyzing…" at bounding box center [460, 88] width 50 height 4
drag, startPoint x: 503, startPoint y: 180, endPoint x: 482, endPoint y: 173, distance: 22.4
click at [482, 173] on div "Generate Learning Accountability Plan Develop a comprehensive accountability pl…" at bounding box center [493, 188] width 64 height 34
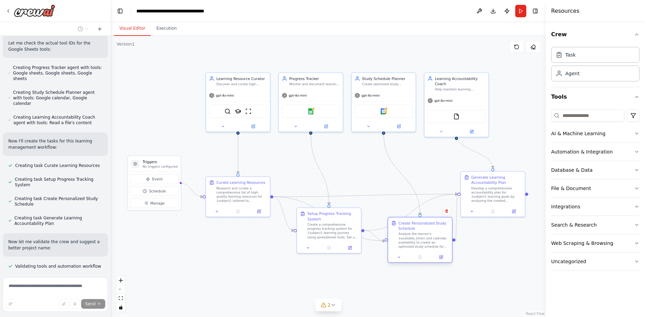
drag, startPoint x: 431, startPoint y: 218, endPoint x: 431, endPoint y: 225, distance: 6.6
click at [431, 225] on div "Create Personalized Study Schedule" at bounding box center [424, 226] width 50 height 10
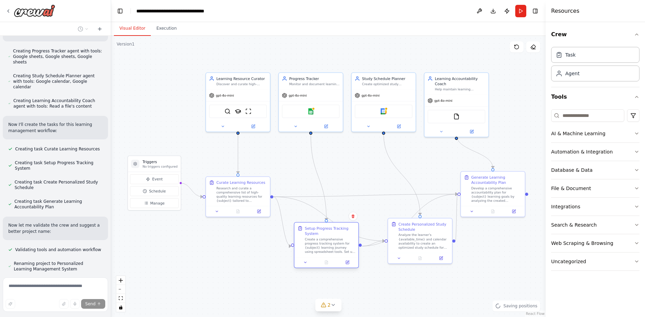
drag, startPoint x: 340, startPoint y: 214, endPoint x: 337, endPoint y: 229, distance: 14.8
click at [337, 229] on div "Setup Progress Tracking System" at bounding box center [330, 231] width 50 height 10
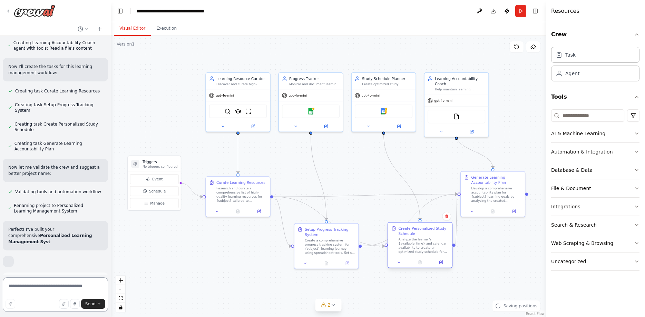
drag, startPoint x: 413, startPoint y: 228, endPoint x: 415, endPoint y: 232, distance: 4.4
click at [415, 232] on div "Create Personalized Study Schedule" at bounding box center [424, 231] width 50 height 10
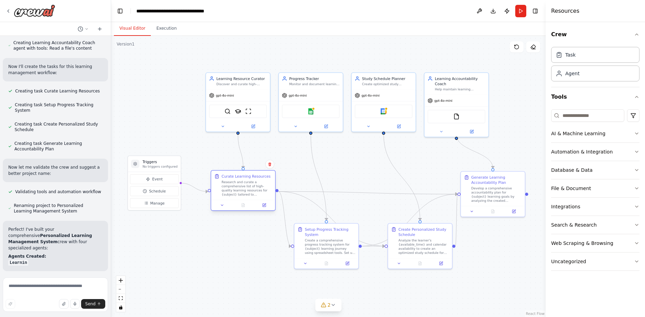
drag, startPoint x: 257, startPoint y: 182, endPoint x: 263, endPoint y: 180, distance: 7.4
click at [263, 180] on div "Curate Learning Resources Research and curate a comprehensive list of high-qual…" at bounding box center [247, 185] width 50 height 23
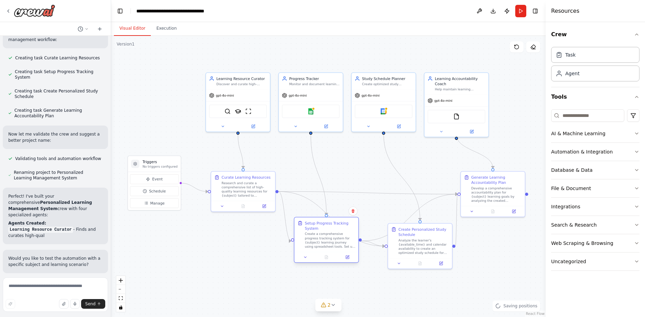
drag, startPoint x: 317, startPoint y: 229, endPoint x: 320, endPoint y: 225, distance: 4.9
click at [320, 225] on div "Setup Progress Tracking System" at bounding box center [330, 226] width 50 height 10
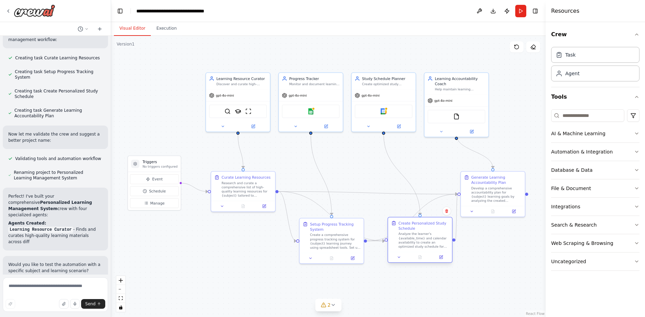
drag, startPoint x: 406, startPoint y: 229, endPoint x: 407, endPoint y: 222, distance: 6.6
click at [407, 222] on div "Create Personalized Study Schedule" at bounding box center [424, 226] width 50 height 10
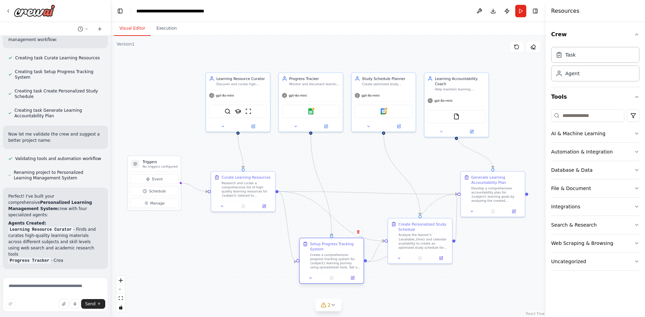
drag, startPoint x: 341, startPoint y: 224, endPoint x: 340, endPoint y: 245, distance: 21.8
click at [340, 245] on div "Setup Progress Tracking System" at bounding box center [335, 247] width 50 height 10
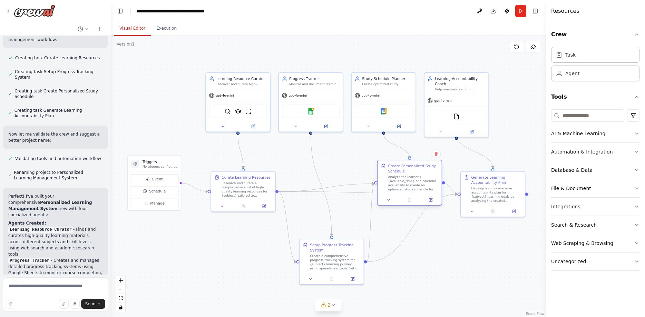
drag, startPoint x: 415, startPoint y: 224, endPoint x: 405, endPoint y: 167, distance: 58.5
click at [405, 167] on div "Create Personalized Study Schedule" at bounding box center [413, 168] width 50 height 10
drag, startPoint x: 481, startPoint y: 182, endPoint x: 468, endPoint y: 178, distance: 13.7
click at [468, 178] on div "Generate Learning Accountability Plan" at bounding box center [481, 174] width 50 height 10
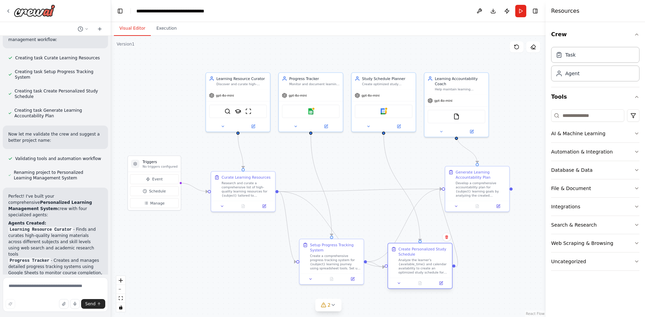
drag, startPoint x: 423, startPoint y: 169, endPoint x: 434, endPoint y: 252, distance: 83.6
click at [434, 252] on div "Create Personalized Study Schedule" at bounding box center [424, 252] width 50 height 10
drag, startPoint x: 348, startPoint y: 242, endPoint x: 349, endPoint y: 225, distance: 17.0
click at [349, 225] on div "Setup Progress Tracking System Create a comprehensive progress tracking system …" at bounding box center [332, 240] width 64 height 34
click at [465, 175] on div "Generate Learning Accountability Plan" at bounding box center [481, 174] width 50 height 10
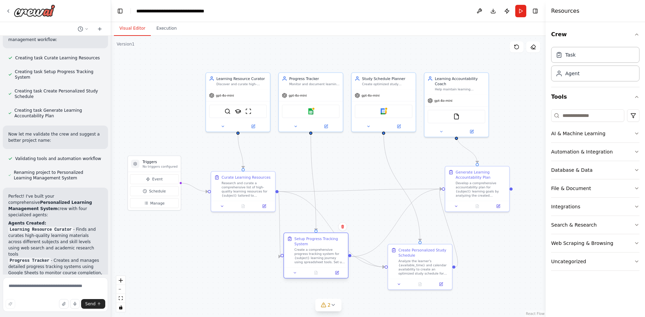
drag, startPoint x: 348, startPoint y: 230, endPoint x: 333, endPoint y: 241, distance: 18.3
click at [333, 241] on div "Setup Progress Tracking System" at bounding box center [319, 241] width 50 height 10
drag, startPoint x: 407, startPoint y: 250, endPoint x: 371, endPoint y: 178, distance: 80.4
click at [371, 178] on div "Create Personalized Study Schedule" at bounding box center [387, 179] width 50 height 10
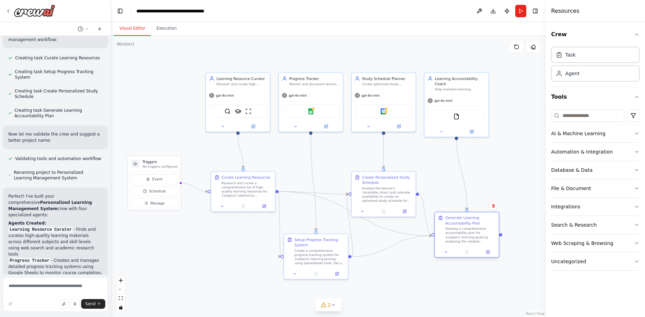
drag, startPoint x: 458, startPoint y: 175, endPoint x: 448, endPoint y: 222, distance: 47.9
click at [448, 222] on div "Generate Learning Accountability Plan" at bounding box center [470, 220] width 50 height 10
drag, startPoint x: 394, startPoint y: 178, endPoint x: 399, endPoint y: 167, distance: 12.8
click at [399, 167] on div "Create Personalized Study Schedule" at bounding box center [392, 168] width 50 height 10
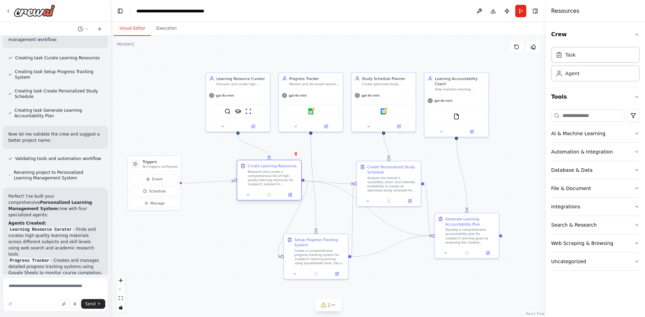
drag, startPoint x: 260, startPoint y: 179, endPoint x: 279, endPoint y: 170, distance: 21.2
click at [279, 170] on div "Curate Learning Resources Research and curate a comprehensive list of high-qual…" at bounding box center [273, 174] width 50 height 23
drag, startPoint x: 172, startPoint y: 162, endPoint x: 182, endPoint y: 152, distance: 14.2
click at [182, 152] on p "No triggers configured" at bounding box center [170, 151] width 35 height 4
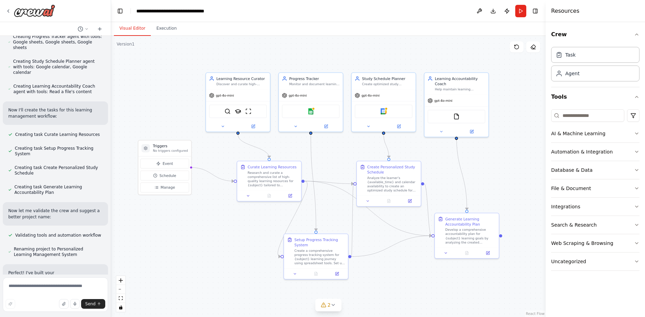
scroll to position [665, 0]
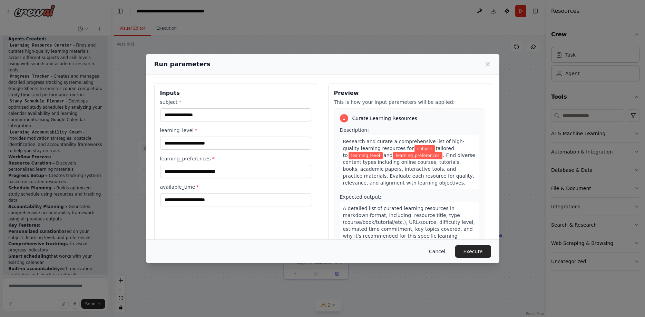
click at [440, 255] on button "Cancel" at bounding box center [437, 251] width 27 height 12
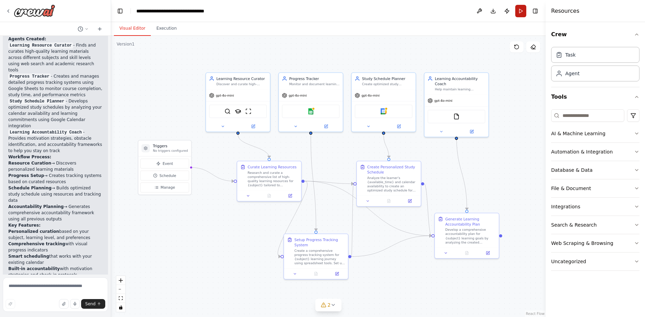
click at [522, 11] on button "Run" at bounding box center [520, 11] width 11 height 12
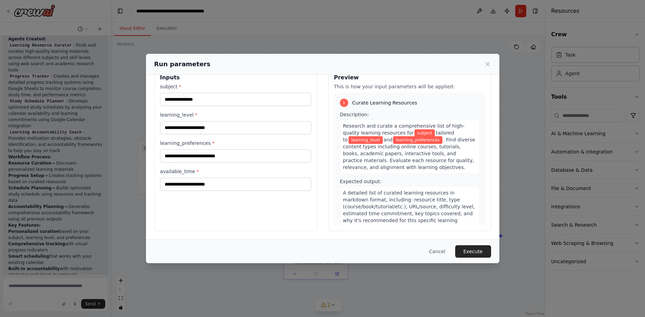
scroll to position [0, 0]
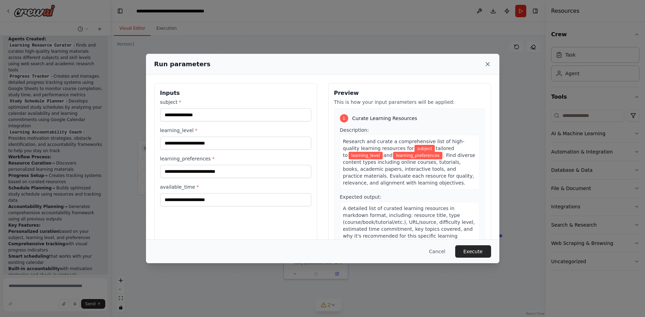
click at [490, 67] on icon at bounding box center [487, 64] width 7 height 7
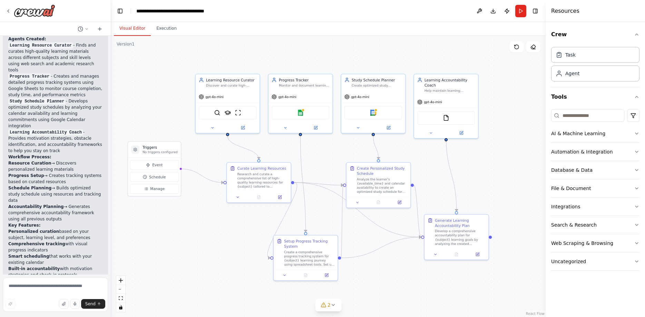
drag, startPoint x: 235, startPoint y: 228, endPoint x: 228, endPoint y: 229, distance: 8.0
click at [228, 229] on div ".deletable-edge-delete-btn { width: 20px; height: 20px; border: 0px solid #ffff…" at bounding box center [328, 176] width 435 height 281
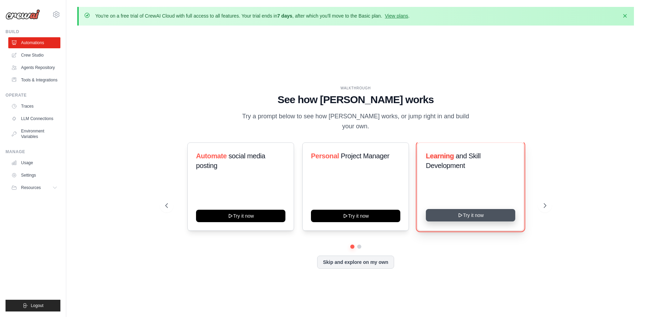
click at [457, 210] on button "Try it now" at bounding box center [470, 215] width 89 height 12
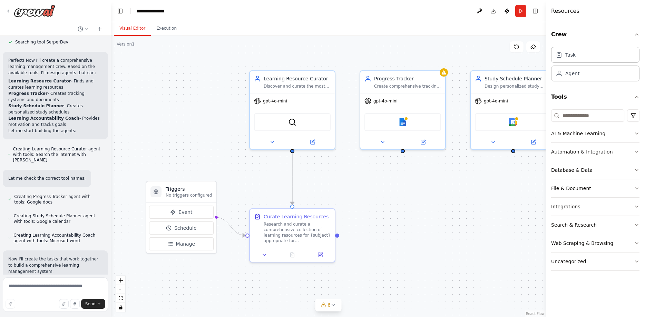
scroll to position [236, 0]
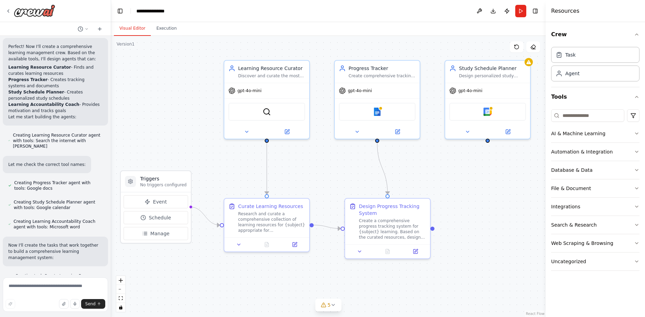
drag, startPoint x: 484, startPoint y: 293, endPoint x: 458, endPoint y: 283, distance: 27.6
click at [458, 283] on div ".deletable-edge-delete-btn { width: 20px; height: 20px; border: 0px solid #ffff…" at bounding box center [328, 176] width 435 height 281
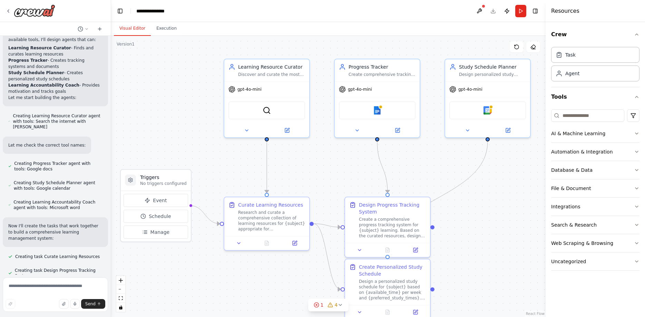
drag, startPoint x: 467, startPoint y: 270, endPoint x: 464, endPoint y: 253, distance: 17.6
click at [464, 253] on div ".deletable-edge-delete-btn { width: 20px; height: 20px; border: 0px solid #ffff…" at bounding box center [328, 176] width 435 height 281
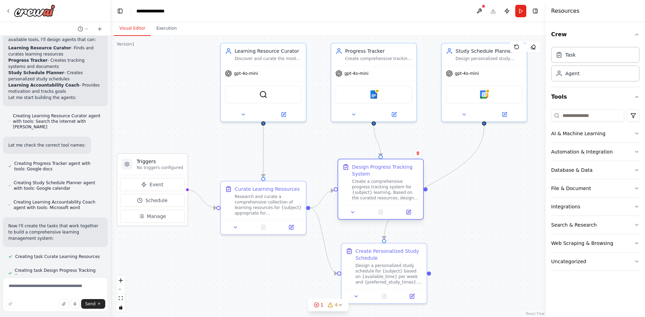
drag, startPoint x: 401, startPoint y: 190, endPoint x: 400, endPoint y: 166, distance: 23.1
click at [400, 166] on div "Design Progress Tracking System" at bounding box center [385, 171] width 67 height 14
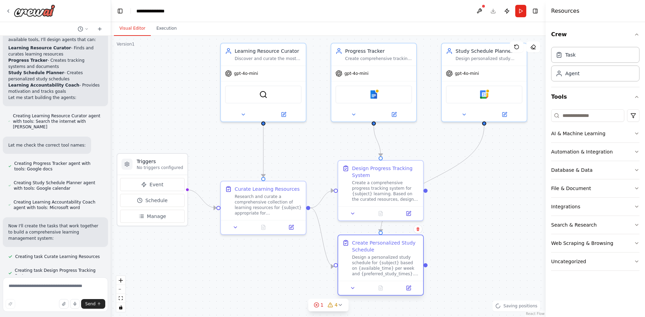
drag, startPoint x: 400, startPoint y: 253, endPoint x: 397, endPoint y: 246, distance: 7.4
click at [397, 246] on div "Create Personalized Study Schedule" at bounding box center [385, 247] width 67 height 14
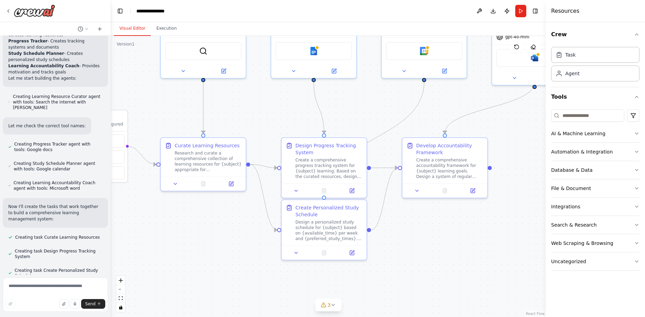
scroll to position [311, 0]
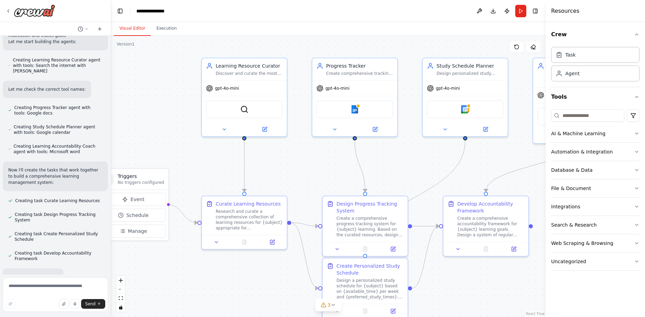
drag, startPoint x: 277, startPoint y: 252, endPoint x: 234, endPoint y: 253, distance: 42.5
click at [258, 267] on div ".deletable-edge-delete-btn { width: 20px; height: 20px; border: 0px solid #ffff…" at bounding box center [328, 176] width 435 height 281
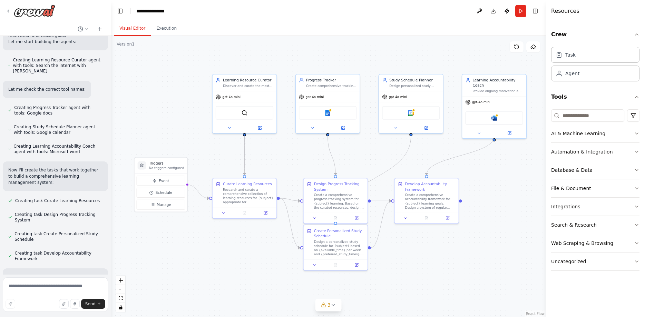
drag, startPoint x: 221, startPoint y: 281, endPoint x: 236, endPoint y: 268, distance: 19.8
click at [236, 268] on div ".deletable-edge-delete-btn { width: 20px; height: 20px; border: 0px solid #ffff…" at bounding box center [328, 176] width 435 height 281
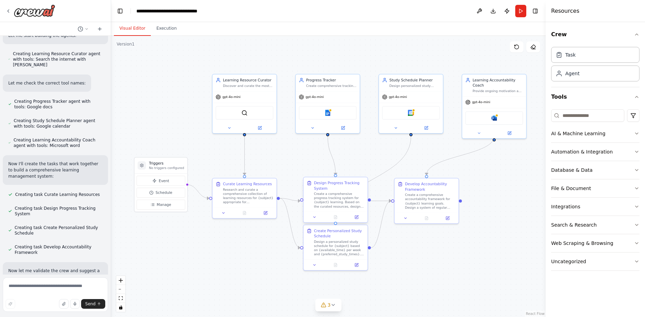
scroll to position [337, 0]
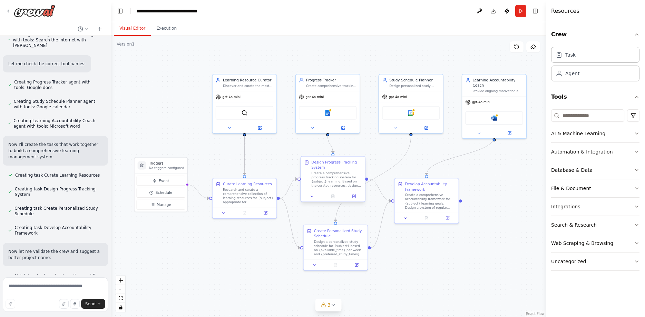
drag, startPoint x: 335, startPoint y: 185, endPoint x: 330, endPoint y: 162, distance: 23.0
click at [330, 162] on div "Design Progress Tracking System" at bounding box center [336, 165] width 50 height 10
drag, startPoint x: 338, startPoint y: 232, endPoint x: 332, endPoint y: 228, distance: 7.0
click at [332, 228] on div "Create Personalized Study Schedule" at bounding box center [336, 227] width 50 height 10
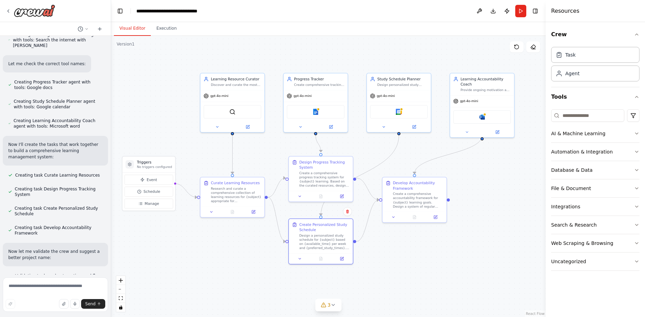
scroll to position [354, 0]
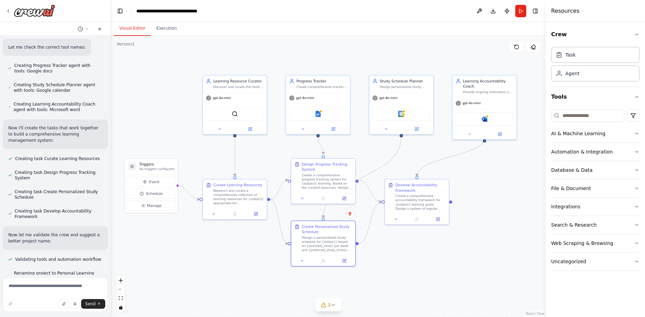
drag, startPoint x: 427, startPoint y: 238, endPoint x: 417, endPoint y: 239, distance: 9.3
click at [417, 239] on div ".deletable-edge-delete-btn { width: 20px; height: 20px; border: 0px solid #ffff…" at bounding box center [328, 176] width 435 height 281
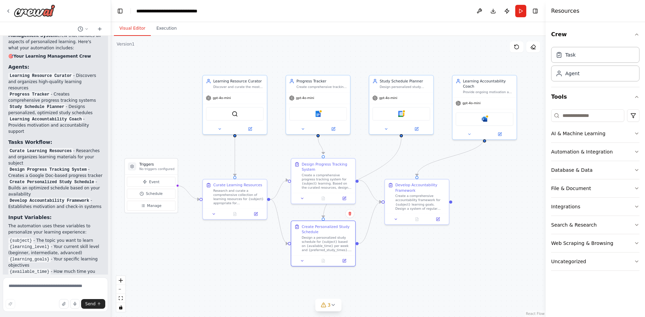
scroll to position [584, 0]
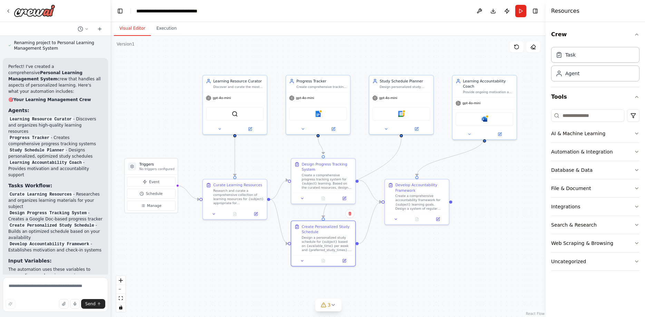
click at [13, 108] on strong "Agents:" at bounding box center [18, 111] width 21 height 6
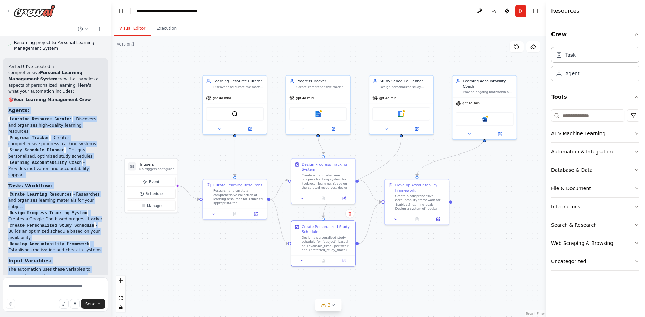
drag, startPoint x: 13, startPoint y: 77, endPoint x: 88, endPoint y: 252, distance: 190.8
click at [88, 252] on div "Perfect! I've created a comprehensive Personal Learning Management System crew …" at bounding box center [55, 255] width 94 height 382
drag, startPoint x: 99, startPoint y: 232, endPoint x: 8, endPoint y: 77, distance: 179.5
click at [8, 77] on div "Perfect! I've created a comprehensive Personal Learning Management System crew …" at bounding box center [55, 255] width 94 height 382
copy div "Agents: Learning Resource Curator - Discovers and organizes high-quality learni…"
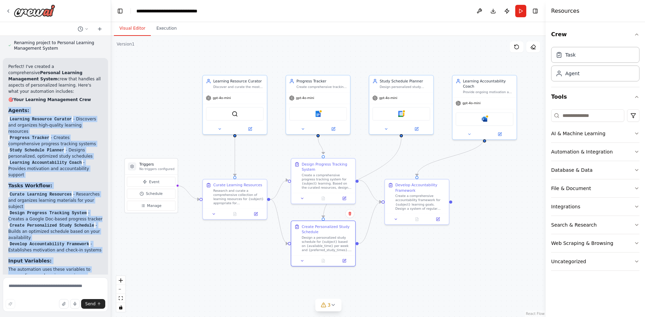
click at [37, 135] on li "Progress Tracker - Creates comprehensive progress tracking systems" at bounding box center [55, 141] width 94 height 12
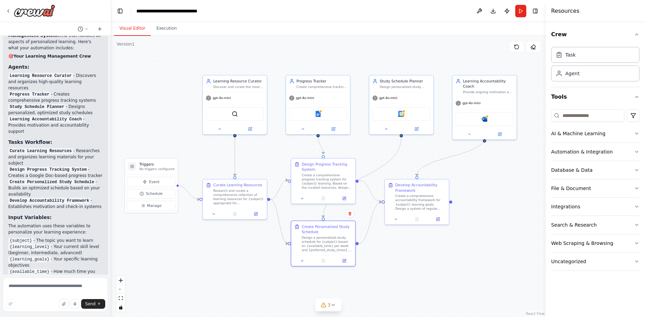
scroll to position [802, 0]
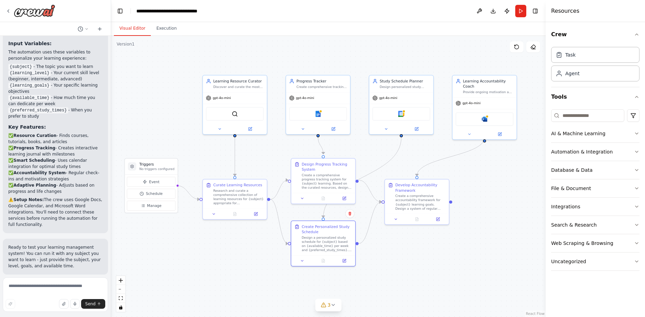
click at [76, 314] on button "Run Automation" at bounding box center [55, 319] width 94 height 11
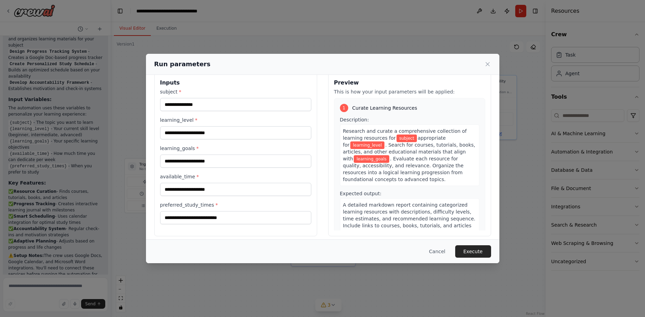
scroll to position [16, 0]
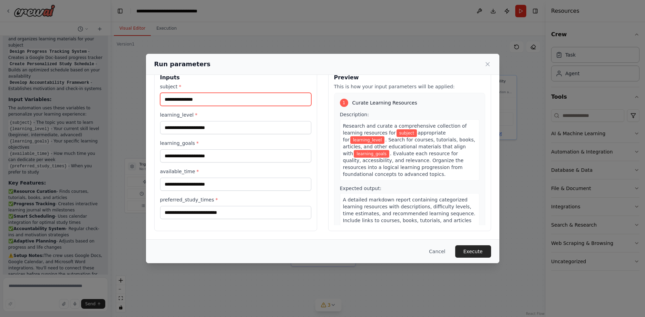
click at [199, 102] on input "subject *" at bounding box center [235, 99] width 151 height 13
type input "**********"
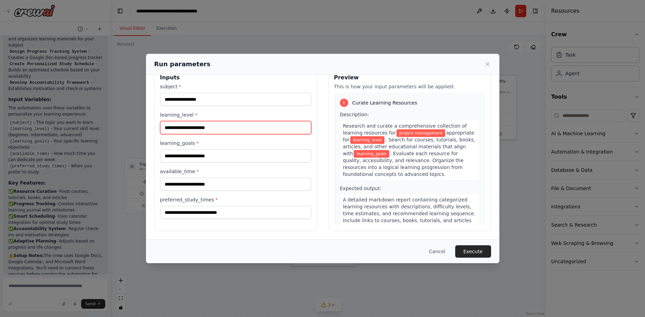
click at [191, 127] on input "learning_level *" at bounding box center [235, 127] width 151 height 13
type input "********"
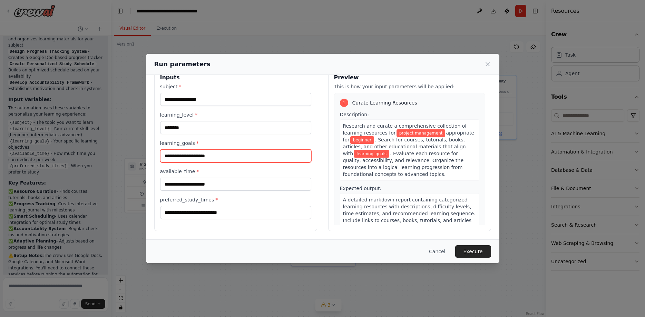
click at [197, 158] on input "learning_goals *" at bounding box center [235, 155] width 151 height 13
type input "******"
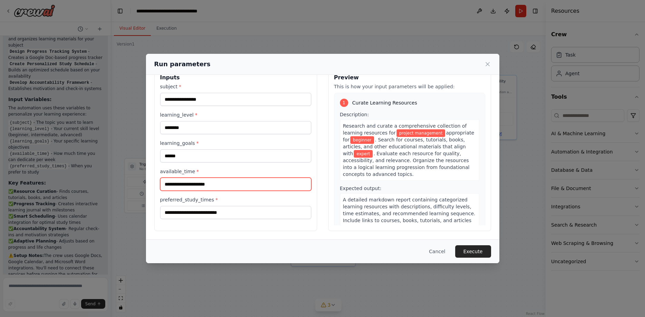
click at [199, 184] on input "available_time *" at bounding box center [235, 184] width 151 height 13
type input "*********"
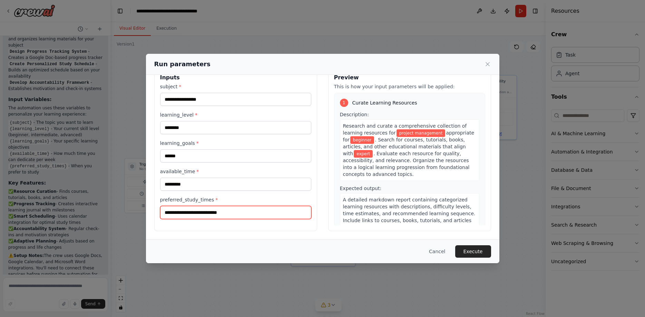
click at [201, 213] on input "preferred_study_times *" at bounding box center [235, 212] width 151 height 13
type input "****"
click at [465, 246] on button "Execute" at bounding box center [473, 251] width 36 height 12
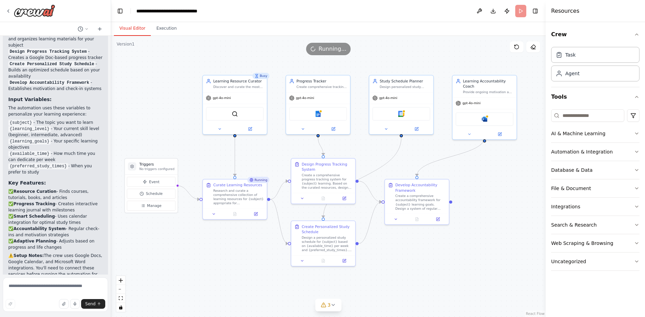
click at [132, 30] on button "Visual Editor" at bounding box center [132, 28] width 37 height 15
click at [169, 31] on button "Execution" at bounding box center [166, 28] width 31 height 15
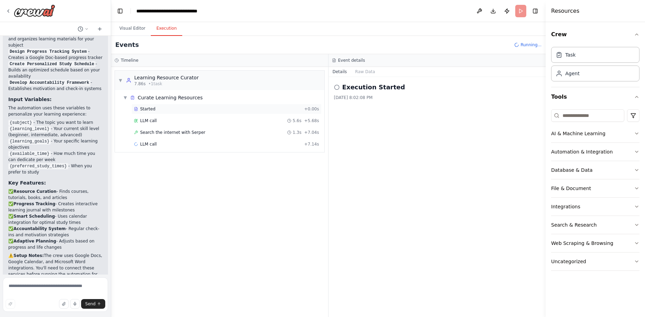
click at [153, 107] on div "Started" at bounding box center [217, 109] width 167 height 6
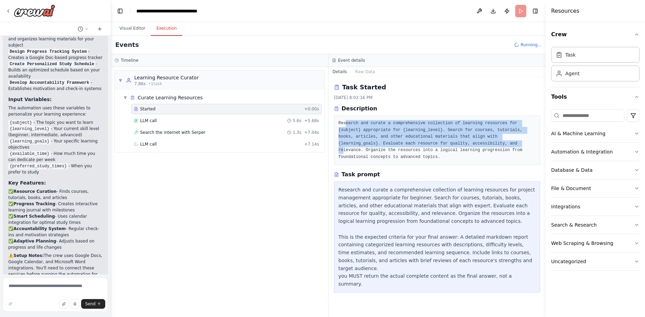
drag, startPoint x: 346, startPoint y: 124, endPoint x: 417, endPoint y: 144, distance: 74.1
click at [417, 144] on pre "Research and curate a comprehensive collection of learning resources for {subje…" at bounding box center [437, 140] width 197 height 40
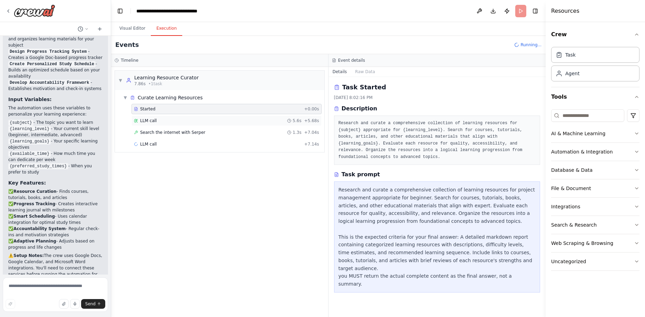
click at [173, 122] on div "LLM call 5.6s + 5.68s" at bounding box center [226, 121] width 185 height 6
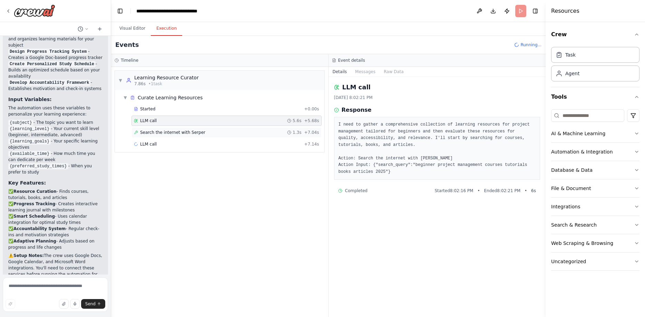
click at [205, 134] on div "Search the internet with [PERSON_NAME] 1.3s + 7.04s" at bounding box center [226, 133] width 185 height 6
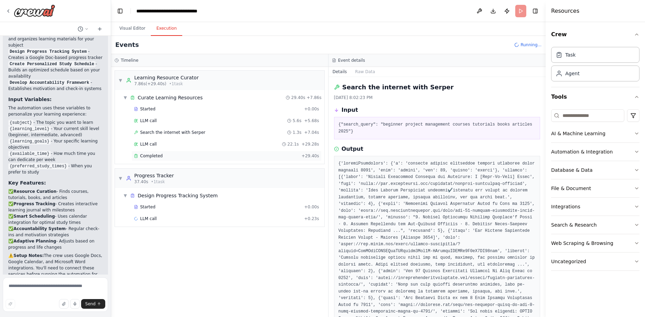
click at [178, 155] on div "Completed" at bounding box center [216, 156] width 165 height 6
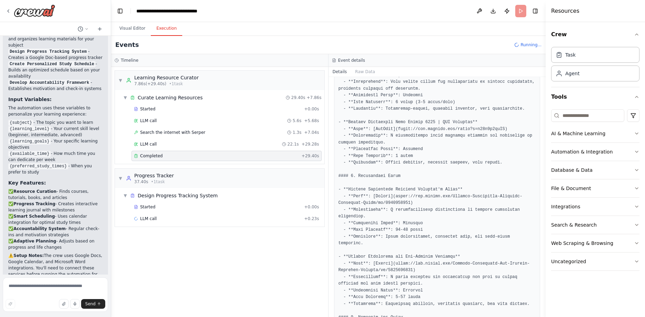
scroll to position [348, 0]
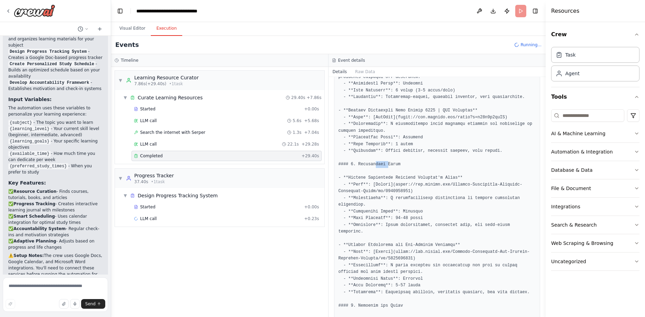
drag, startPoint x: 373, startPoint y: 146, endPoint x: 384, endPoint y: 144, distance: 10.8
click at [384, 144] on pre at bounding box center [437, 245] width 197 height 815
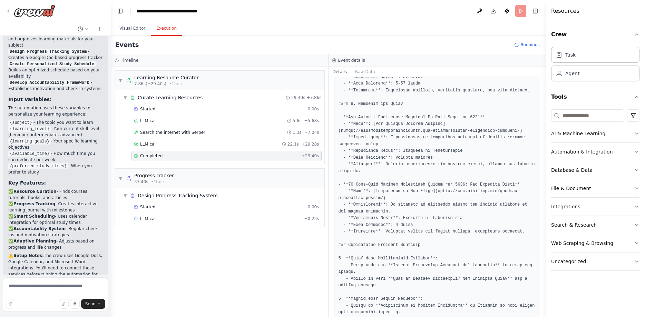
scroll to position [609, 0]
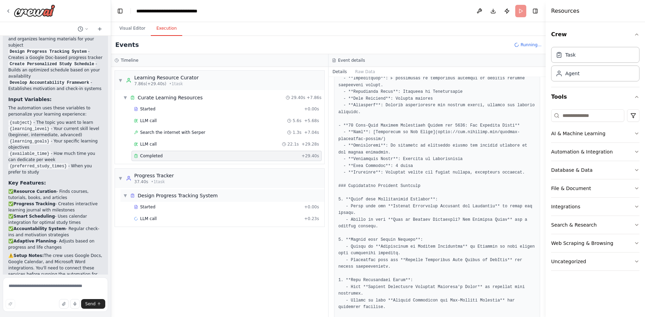
click at [174, 195] on span "Design Progress Tracking System" at bounding box center [178, 195] width 80 height 7
click at [166, 207] on div "Started" at bounding box center [217, 207] width 167 height 6
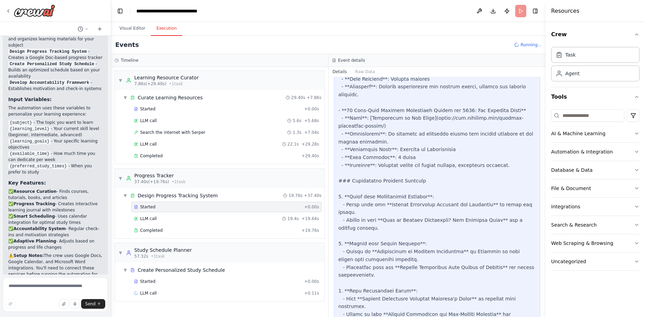
scroll to position [852, 0]
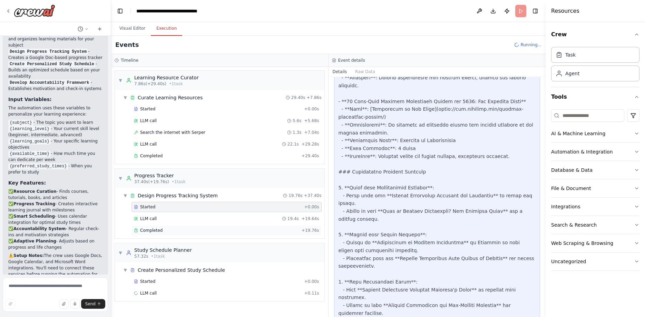
click at [170, 233] on div "Completed + 19.76s" at bounding box center [227, 230] width 190 height 10
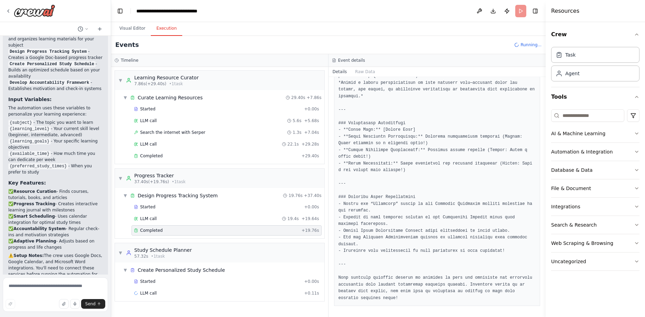
scroll to position [692, 0]
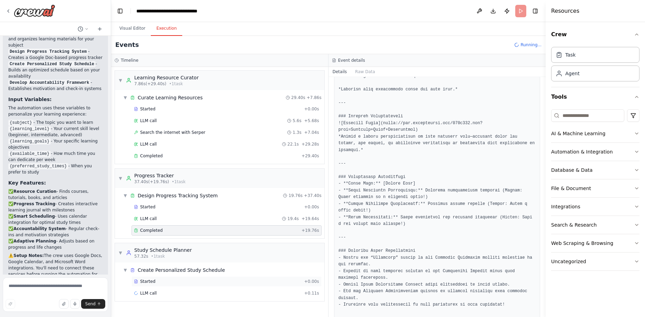
click at [161, 281] on div "Started" at bounding box center [217, 282] width 167 height 6
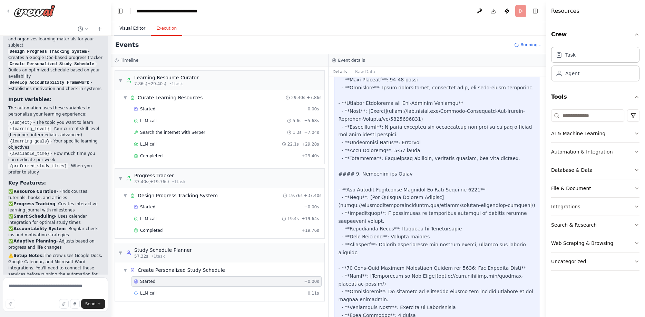
click at [134, 32] on button "Visual Editor" at bounding box center [132, 28] width 37 height 15
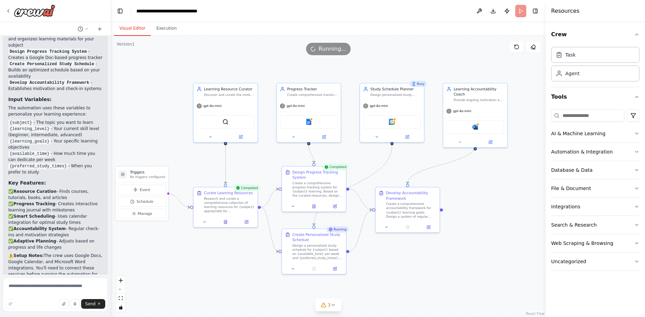
drag, startPoint x: 407, startPoint y: 162, endPoint x: 398, endPoint y: 170, distance: 12.2
click at [398, 170] on div ".deletable-edge-delete-btn { width: 20px; height: 20px; border: 0px solid #ffff…" at bounding box center [328, 176] width 435 height 281
click at [161, 26] on button "Execution" at bounding box center [166, 28] width 31 height 15
click at [134, 31] on button "Visual Editor" at bounding box center [132, 28] width 37 height 15
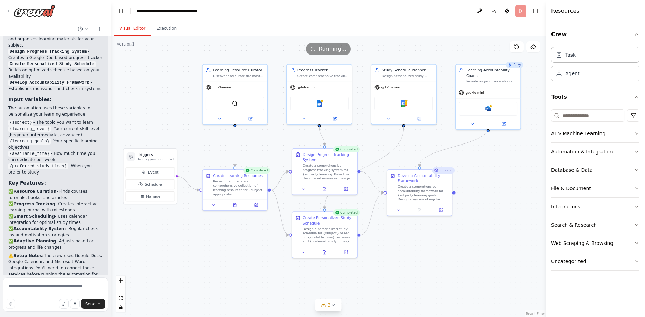
drag, startPoint x: 470, startPoint y: 203, endPoint x: 483, endPoint y: 186, distance: 21.5
click at [483, 186] on div ".deletable-edge-delete-btn { width: 20px; height: 20px; border: 0px solid #ffff…" at bounding box center [328, 176] width 435 height 281
click at [141, 11] on div "**********" at bounding box center [175, 11] width 78 height 7
click at [141, 11] on div "**********" at bounding box center [178, 11] width 84 height 7
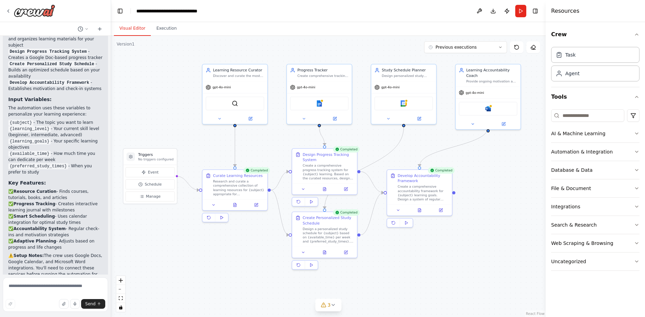
click at [155, 13] on div "**********" at bounding box center [178, 11] width 84 height 7
click at [156, 11] on div "**********" at bounding box center [178, 11] width 84 height 7
click at [169, 11] on div "**********" at bounding box center [178, 11] width 84 height 7
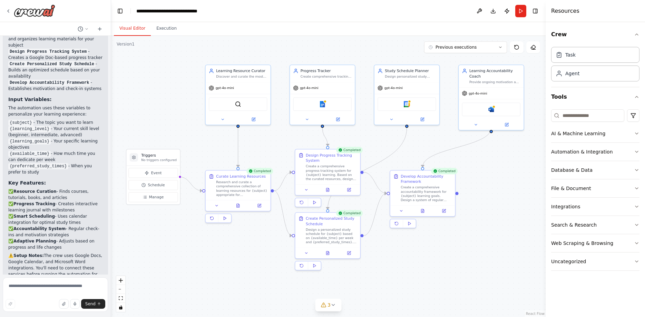
click at [173, 67] on div ".deletable-edge-delete-btn { width: 20px; height: 20px; border: 0px solid #ffff…" at bounding box center [328, 176] width 435 height 281
